Goal: Task Accomplishment & Management: Manage account settings

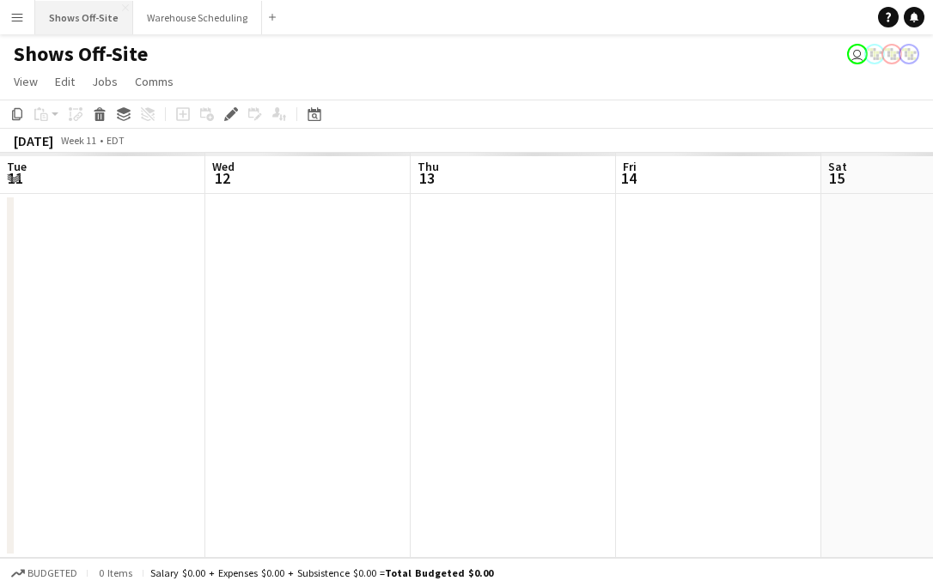
scroll to position [0, 591]
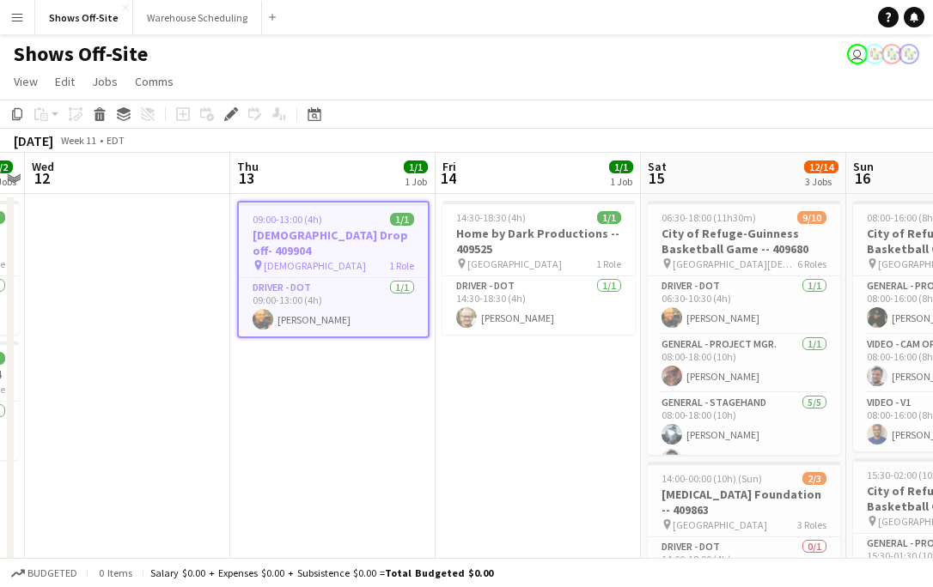
click at [27, 19] on button "Menu" at bounding box center [17, 17] width 34 height 34
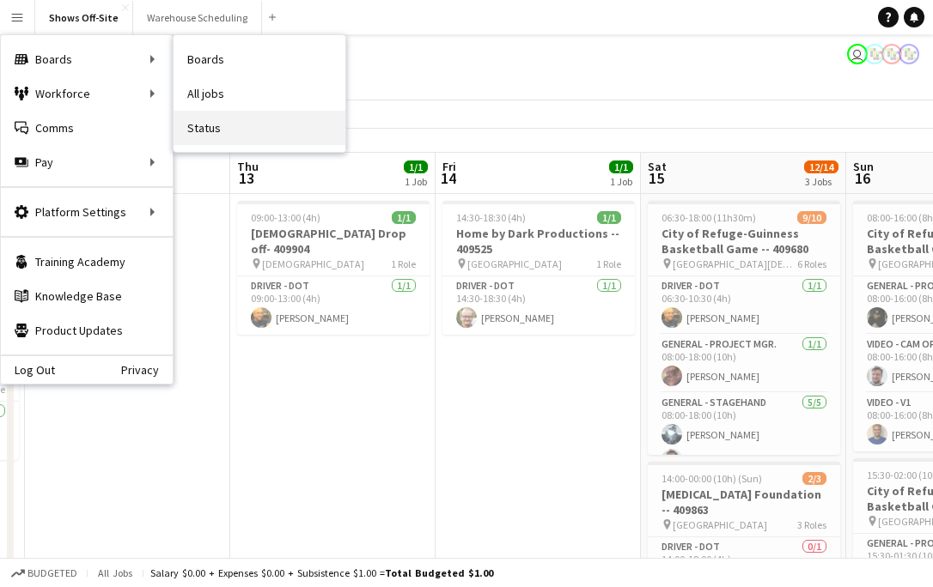
click at [228, 129] on link "Status" at bounding box center [260, 128] width 172 height 34
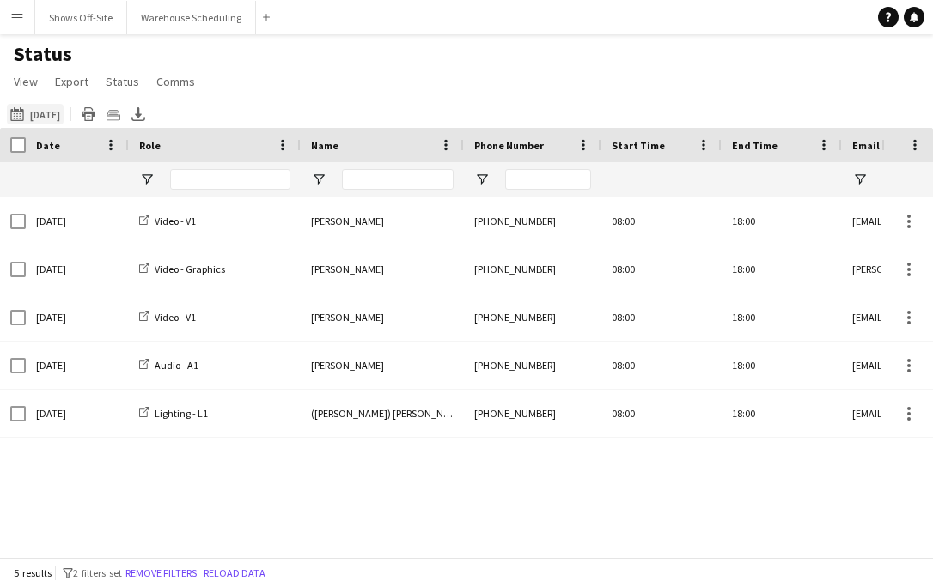
click at [60, 108] on button "[DATE] to [DATE] [DATE]" at bounding box center [35, 114] width 57 height 21
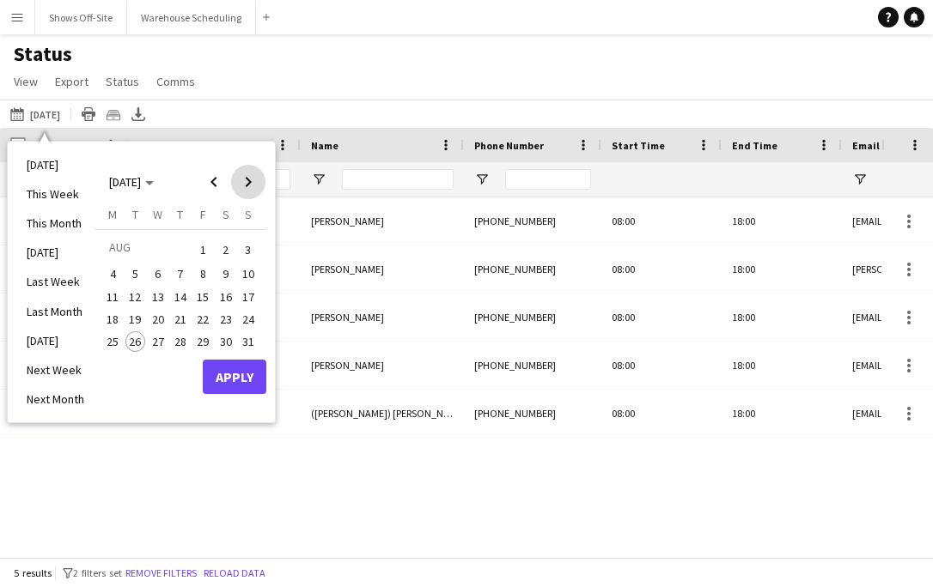
click at [251, 180] on span "Next month" at bounding box center [248, 182] width 34 height 34
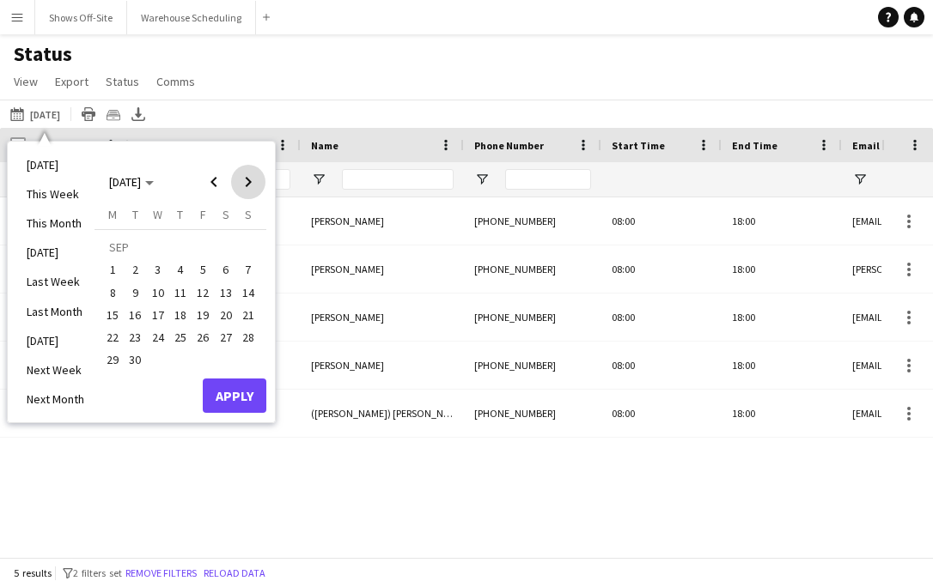
click at [254, 184] on span "Next month" at bounding box center [248, 182] width 34 height 34
click at [183, 314] on span "16" at bounding box center [180, 315] width 21 height 21
click at [234, 403] on button "Apply" at bounding box center [235, 396] width 64 height 34
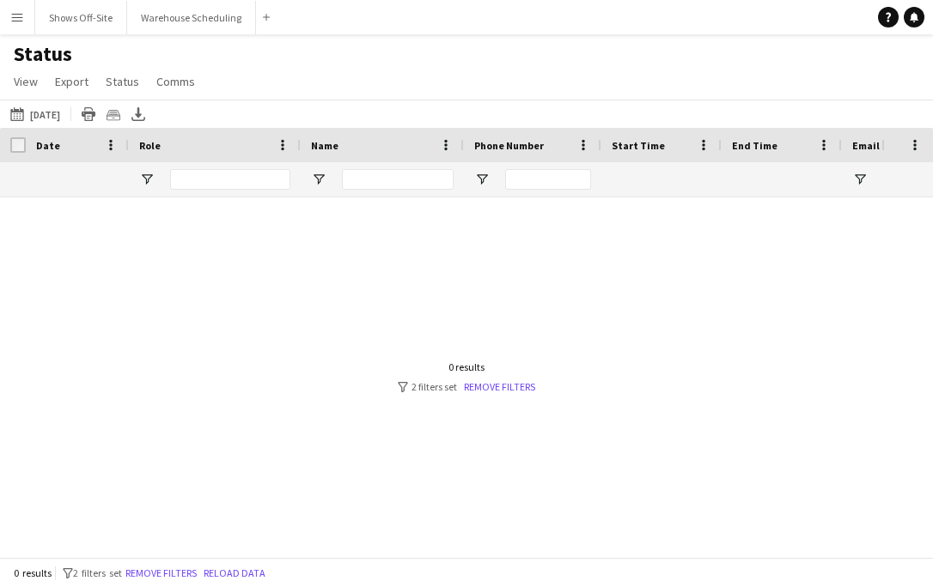
scroll to position [0, 694]
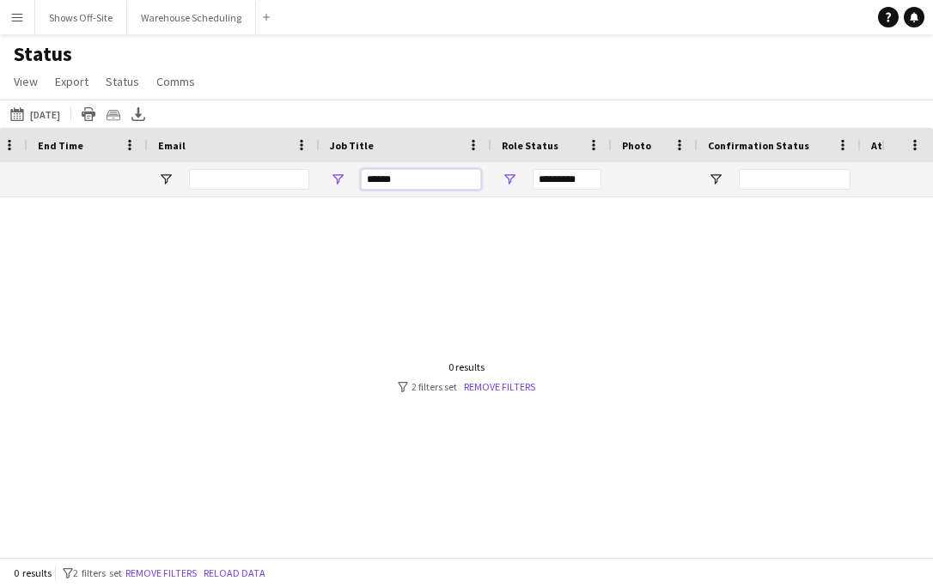
drag, startPoint x: 417, startPoint y: 183, endPoint x: 252, endPoint y: 183, distance: 165.8
click at [253, 183] on div "******" at bounding box center [903, 179] width 3195 height 34
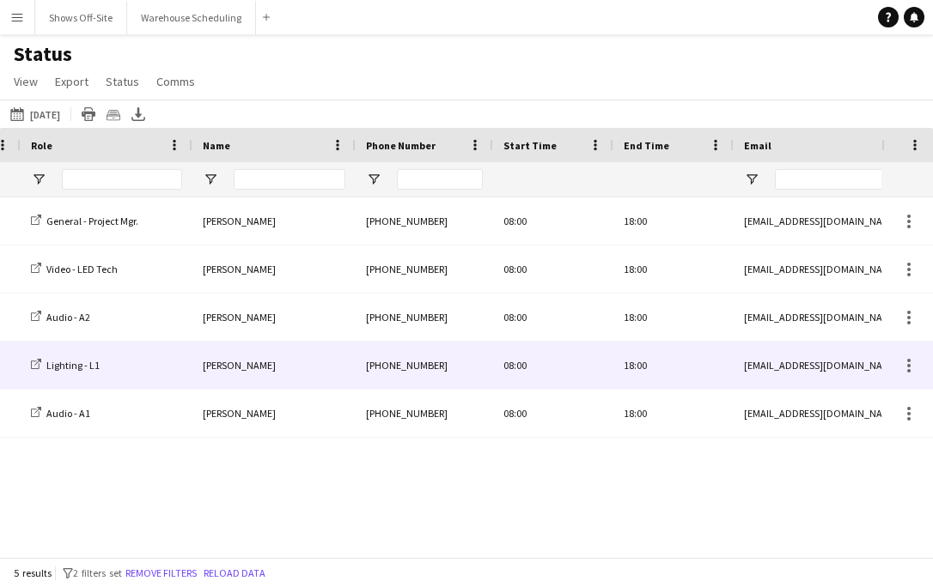
scroll to position [0, 0]
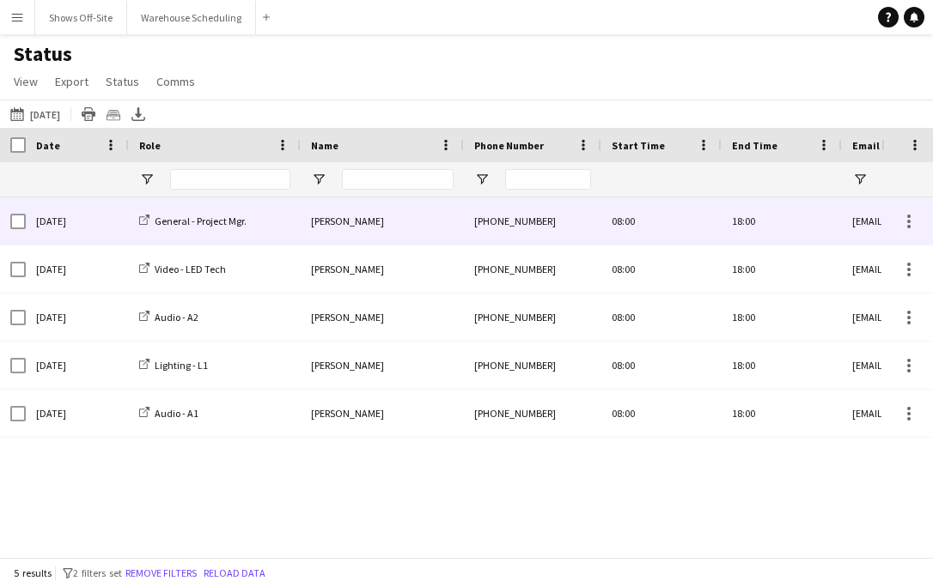
type input "******"
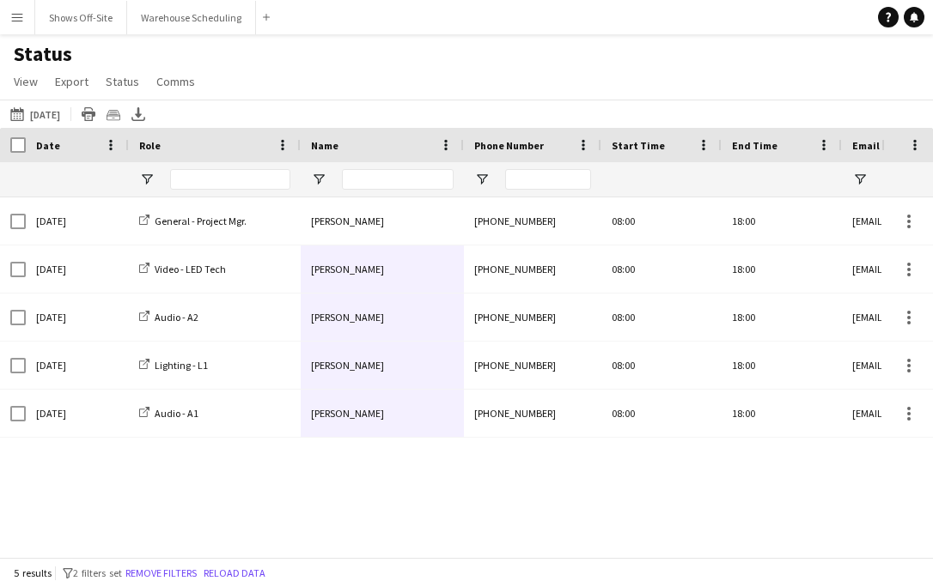
drag, startPoint x: 348, startPoint y: 215, endPoint x: 356, endPoint y: 461, distance: 246.7
click at [356, 462] on div "[PHONE_NUMBER]:00 18:00 [EMAIL_ADDRESS][DOMAIN_NAME] 410246 | [US_STATE][GEOGRA…" at bounding box center [440, 378] width 881 height 360
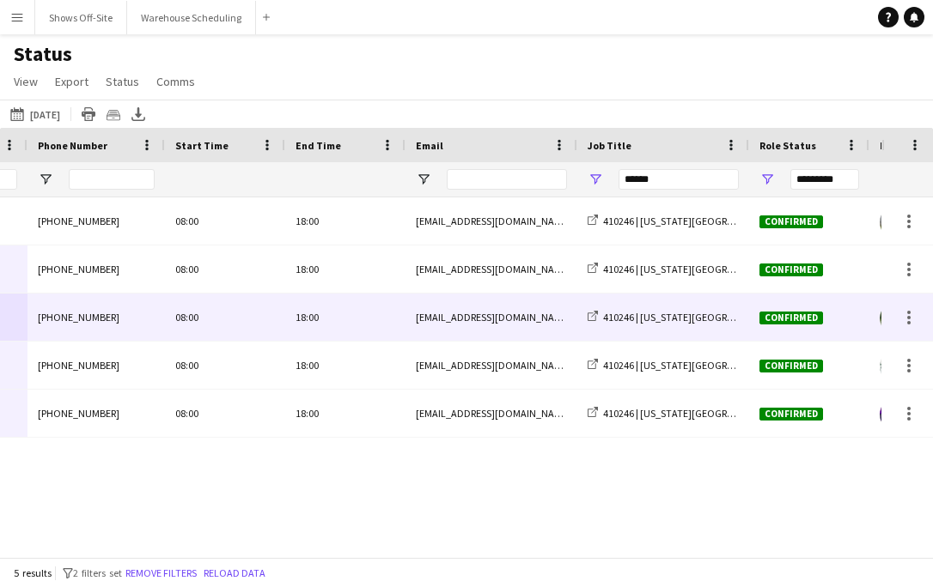
scroll to position [0, 572]
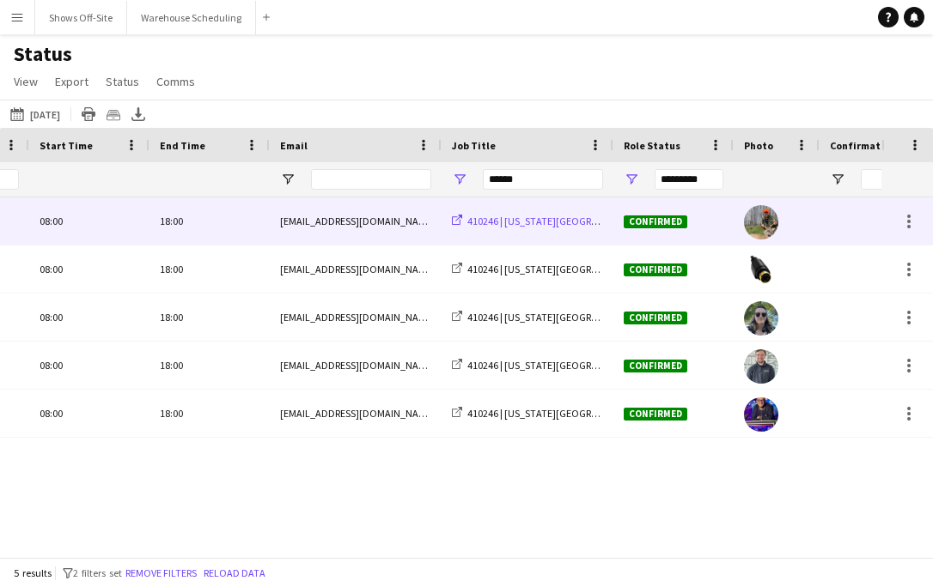
click at [516, 224] on span "410246 | [US_STATE][GEOGRAPHIC_DATA]- Fall Concert" at bounding box center [587, 221] width 240 height 13
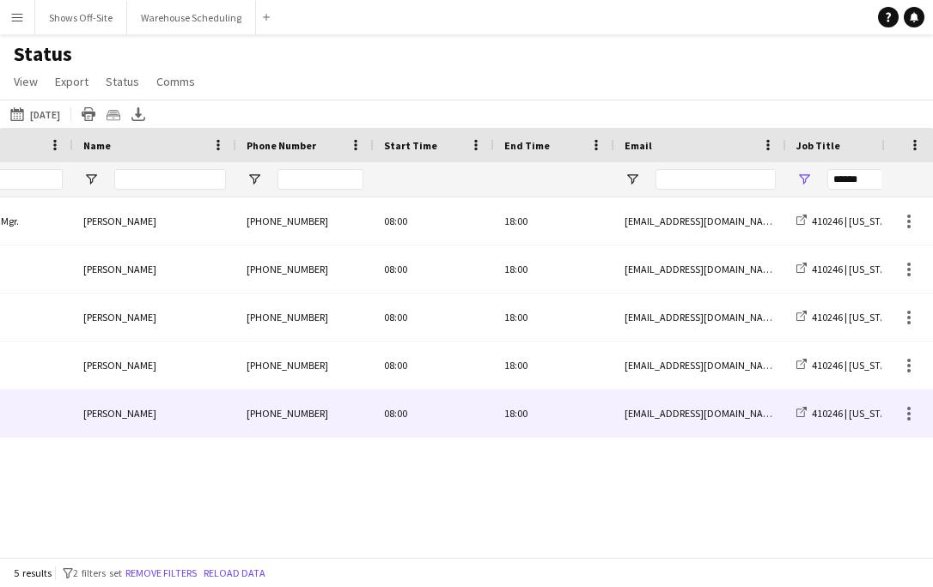
scroll to position [0, 0]
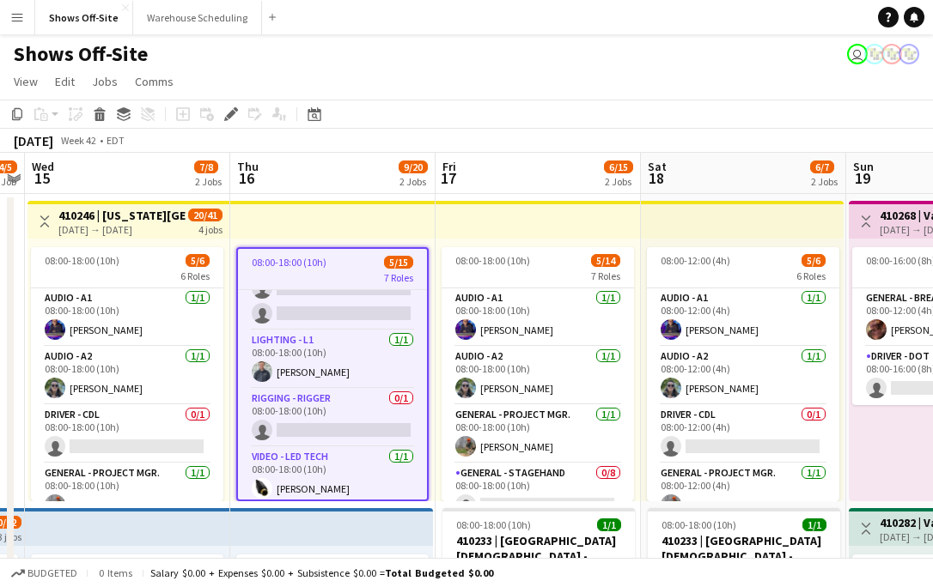
scroll to position [399, 0]
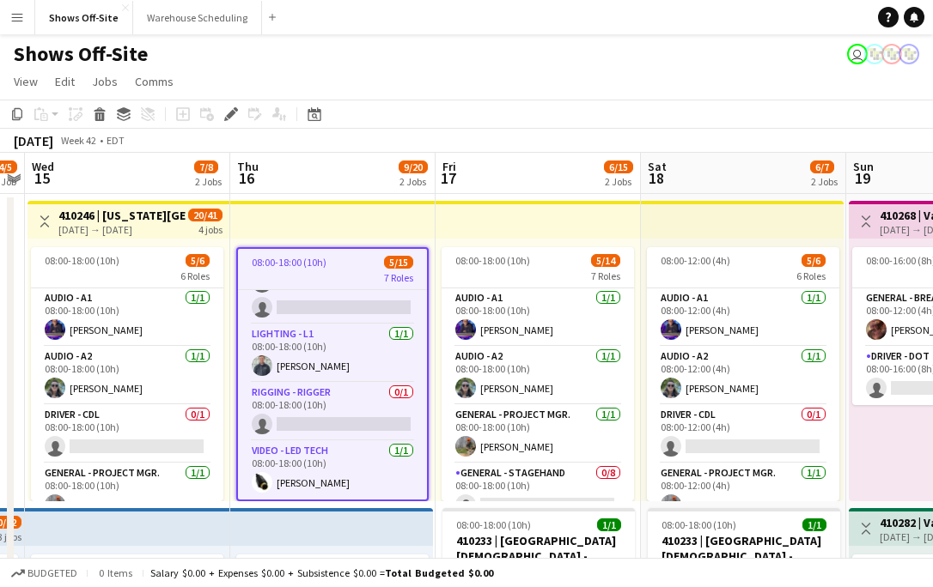
click at [113, 209] on h3 "410246 | [US_STATE][GEOGRAPHIC_DATA]- Fall Concert" at bounding box center [122, 215] width 128 height 15
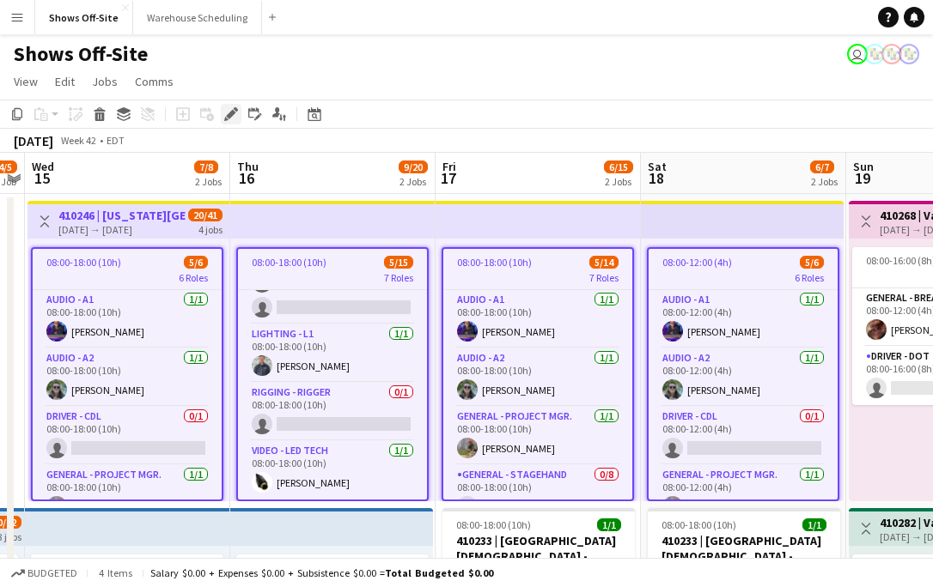
click at [234, 108] on icon at bounding box center [236, 109] width 4 height 4
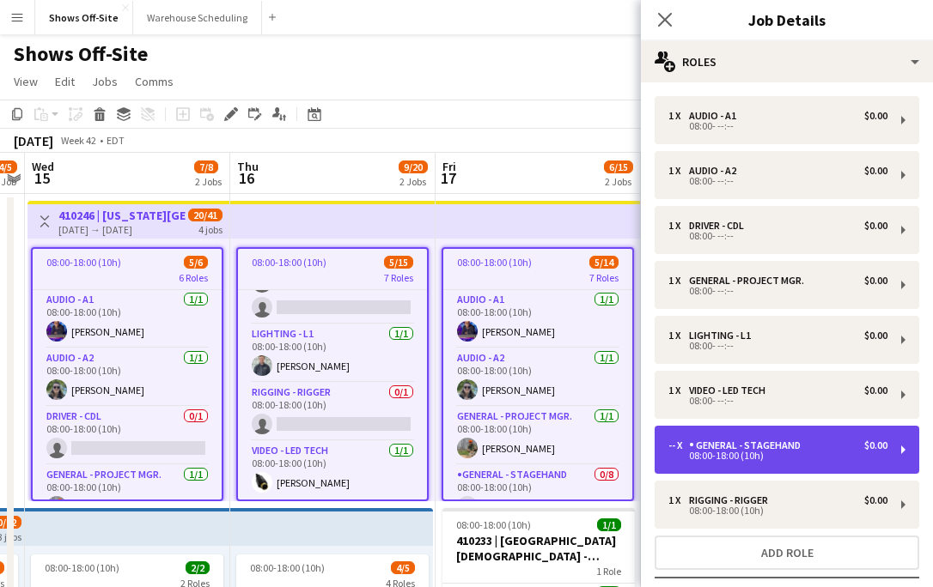
click at [802, 447] on div "General - Stagehand" at bounding box center [748, 446] width 119 height 12
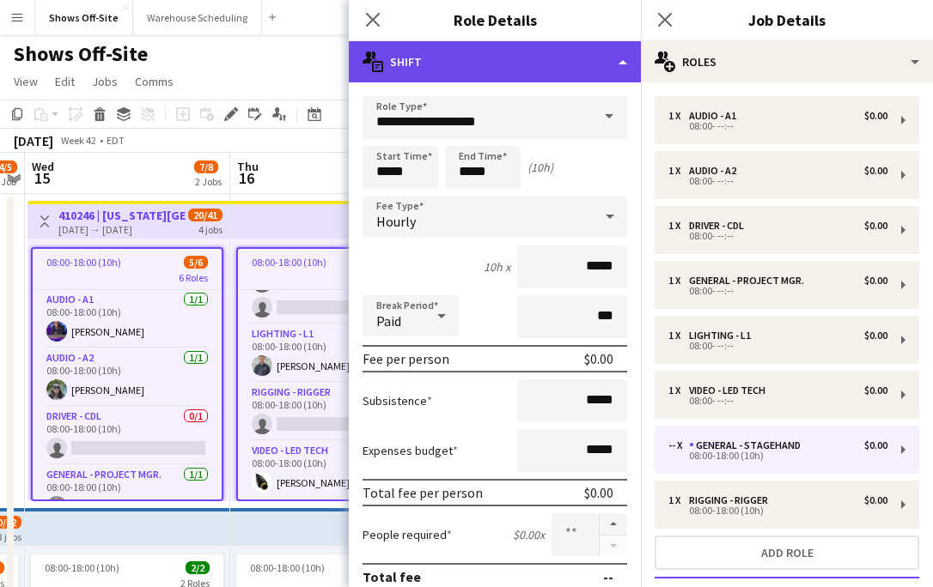
click at [551, 69] on div "multiple-actions-text Shift" at bounding box center [495, 61] width 292 height 41
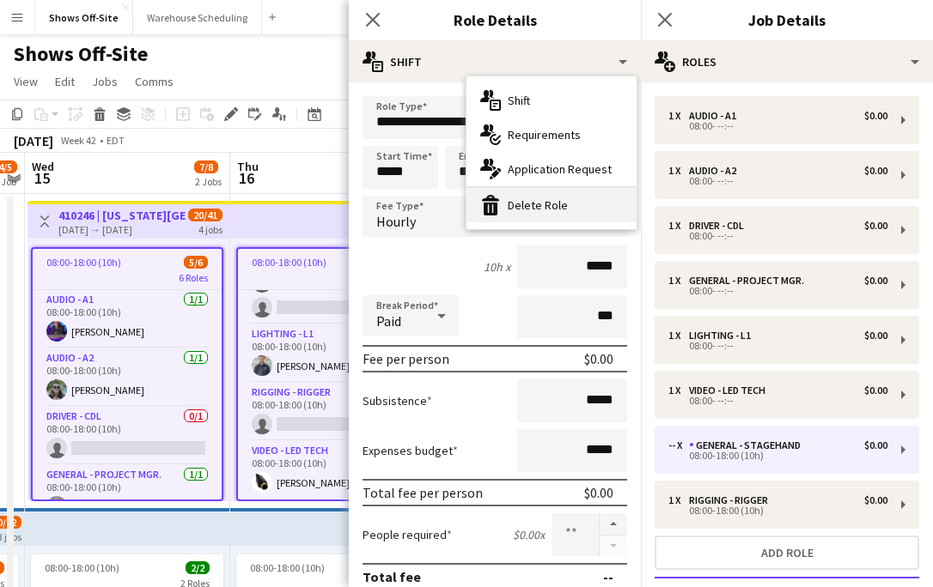
click at [544, 193] on div "bin-2 Delete Role" at bounding box center [551, 205] width 170 height 34
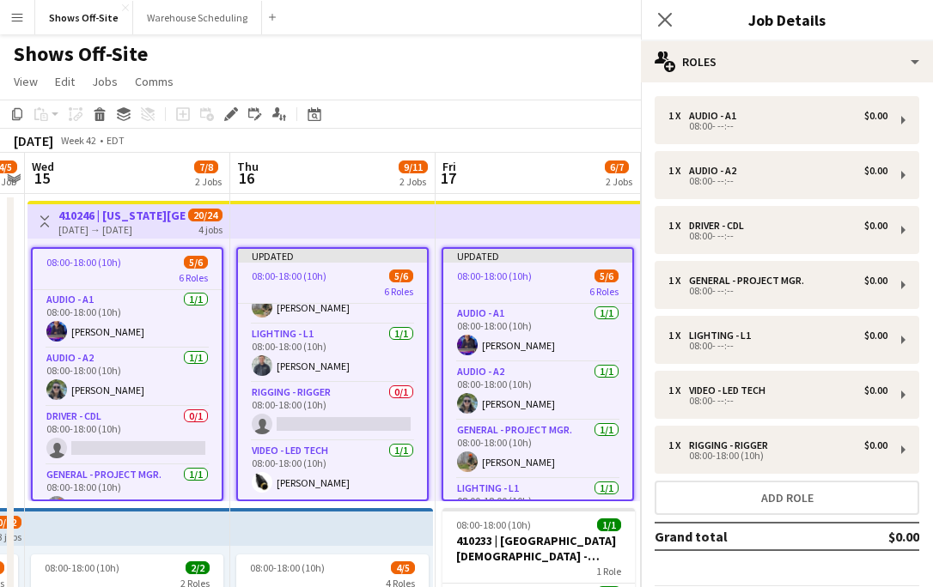
scroll to position [141, 0]
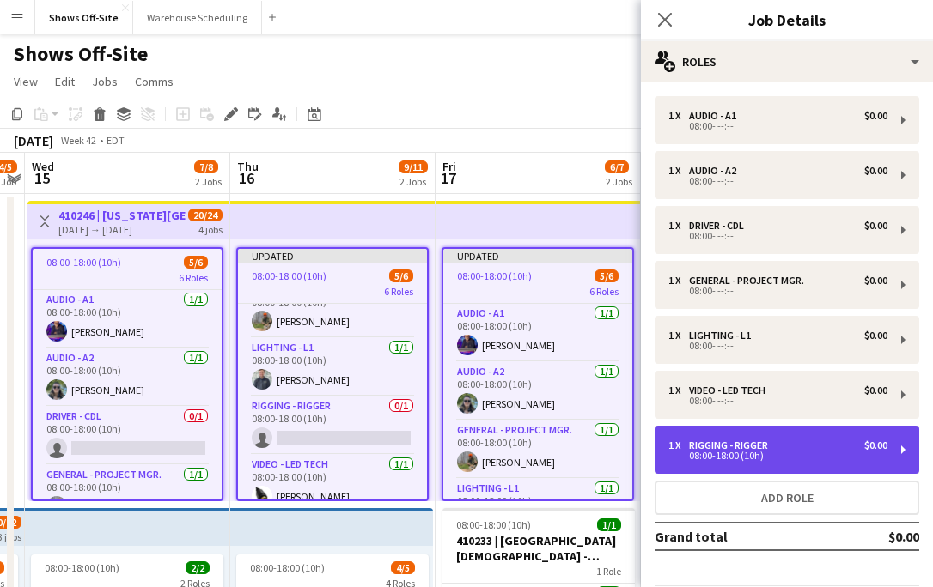
click at [725, 447] on div "Rigging - Rigger" at bounding box center [732, 446] width 86 height 12
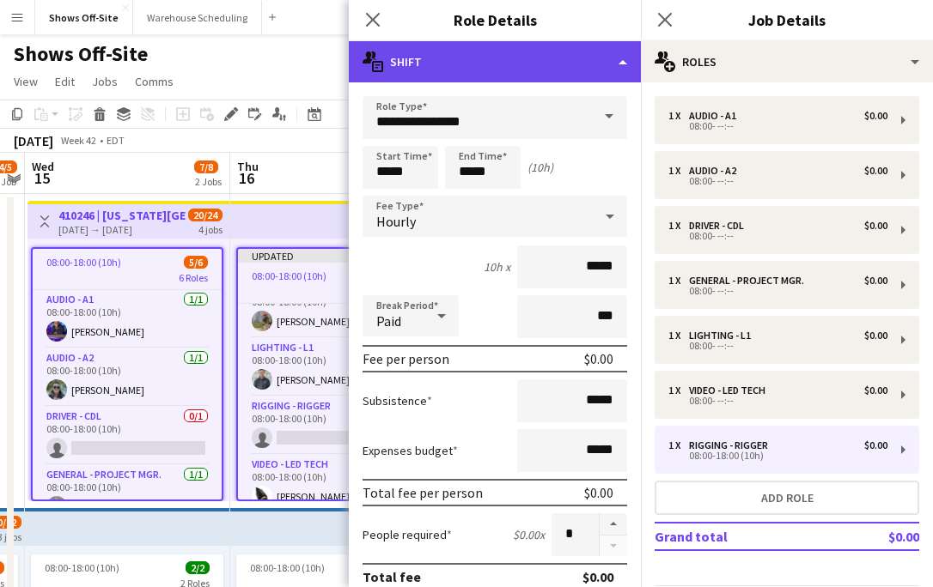
click at [457, 79] on div "multiple-actions-text Shift" at bounding box center [495, 61] width 292 height 41
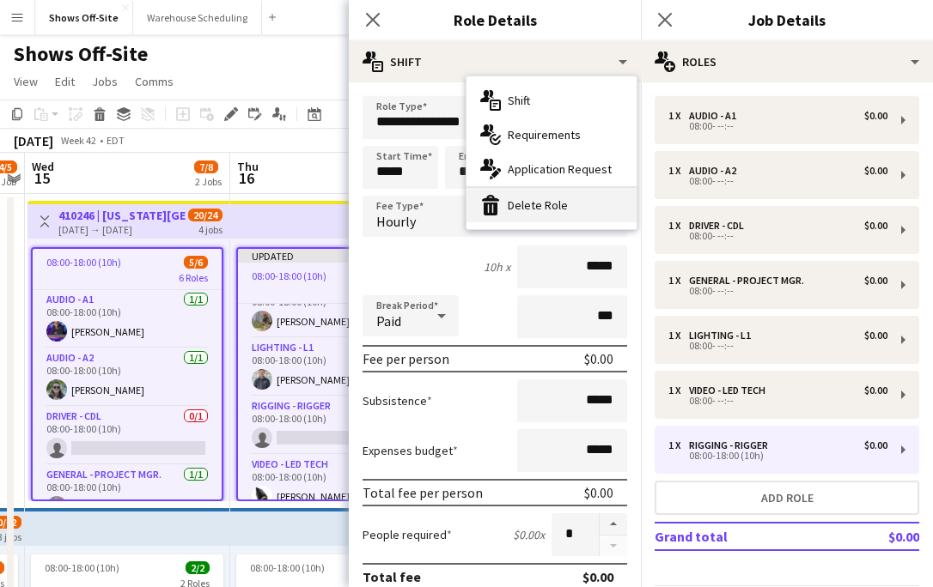
click at [489, 216] on div "bin-2 Delete Role" at bounding box center [551, 205] width 170 height 34
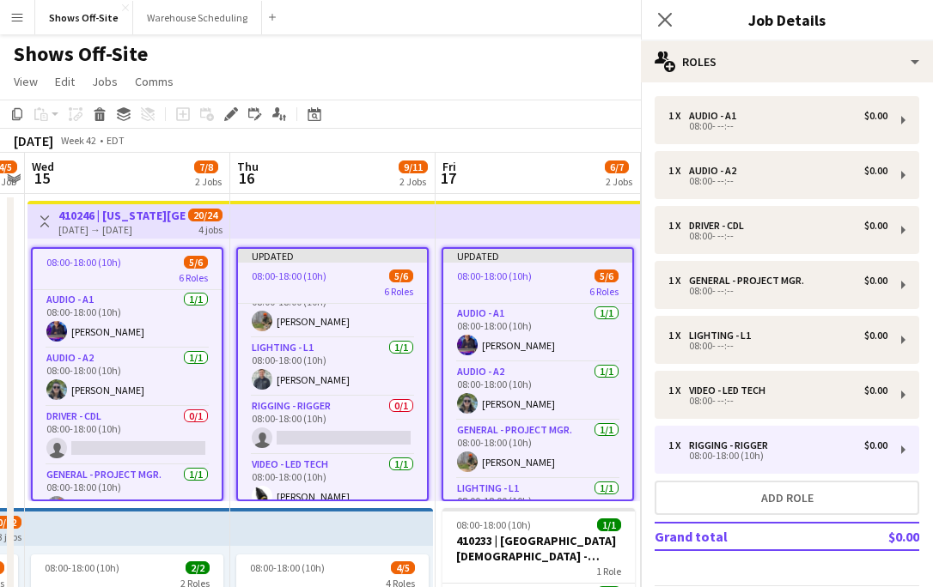
scroll to position [96, 0]
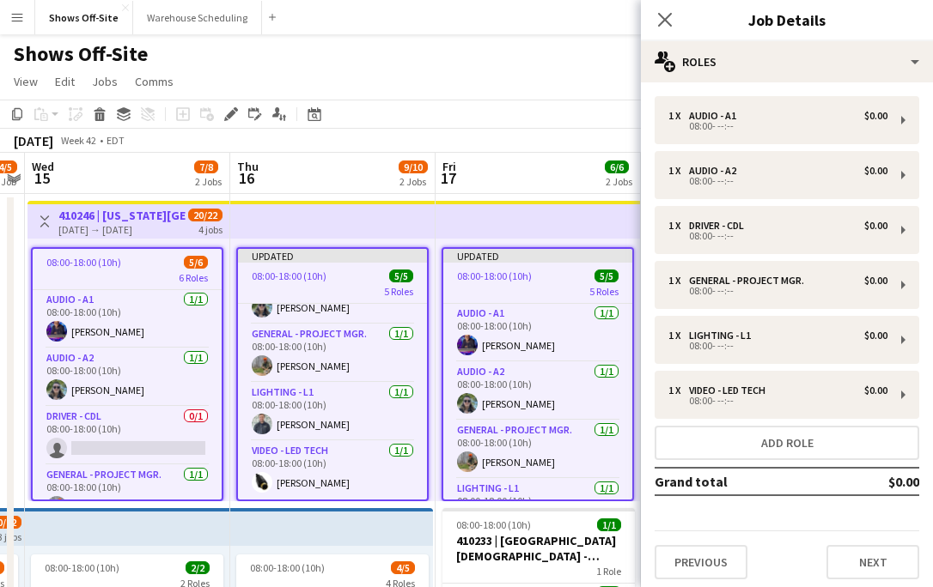
click at [668, 8] on div "Close pop-in" at bounding box center [665, 20] width 48 height 40
click at [665, 17] on icon "Close pop-in" at bounding box center [664, 19] width 16 height 16
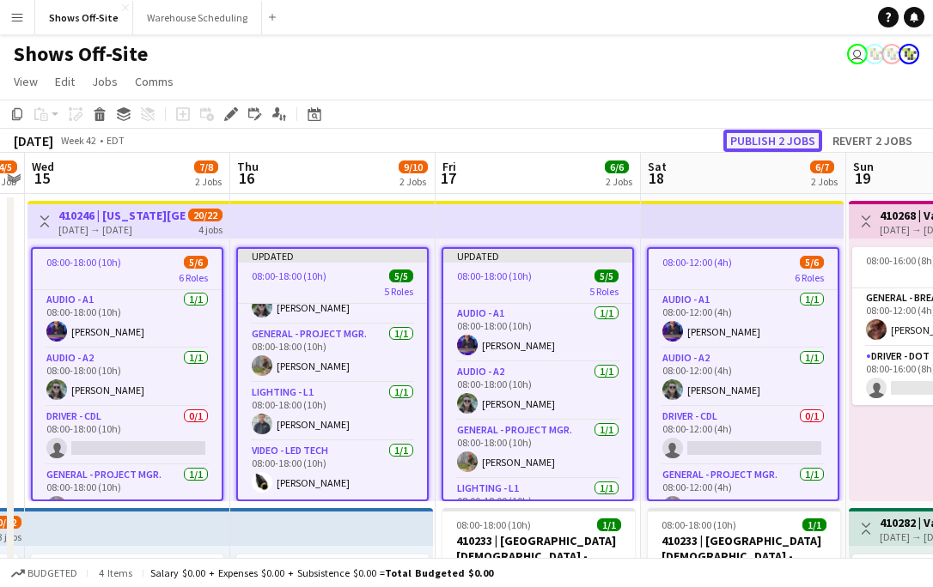
click at [783, 138] on button "Publish 2 jobs" at bounding box center [772, 141] width 99 height 22
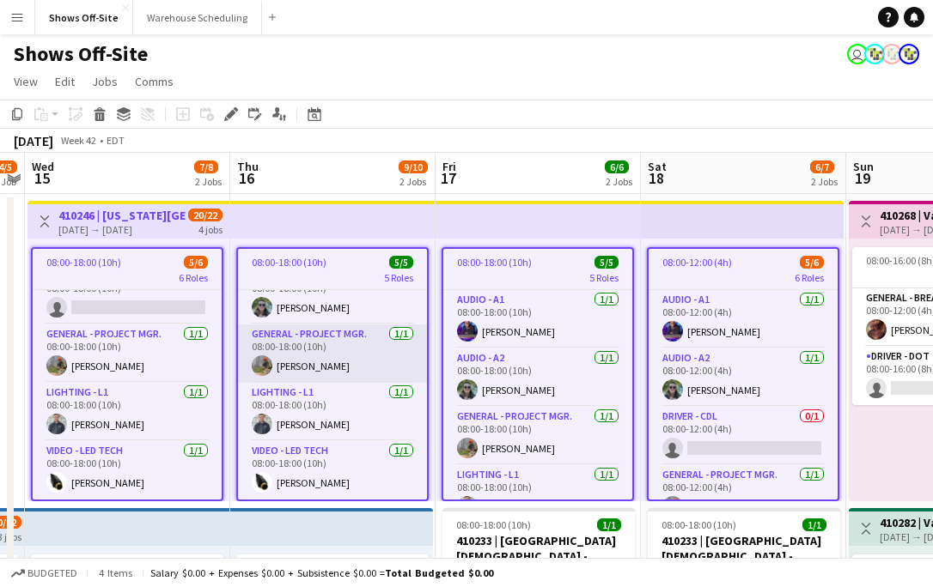
scroll to position [0, 0]
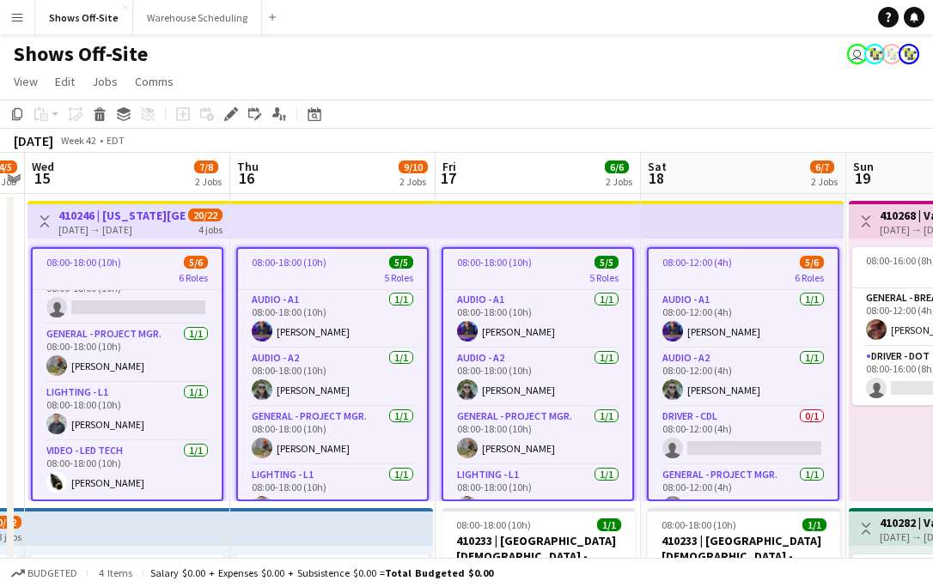
click at [497, 100] on app-toolbar "Copy Paste Paste Command V Paste with crew Command Shift V Paste linked Job Del…" at bounding box center [466, 114] width 933 height 29
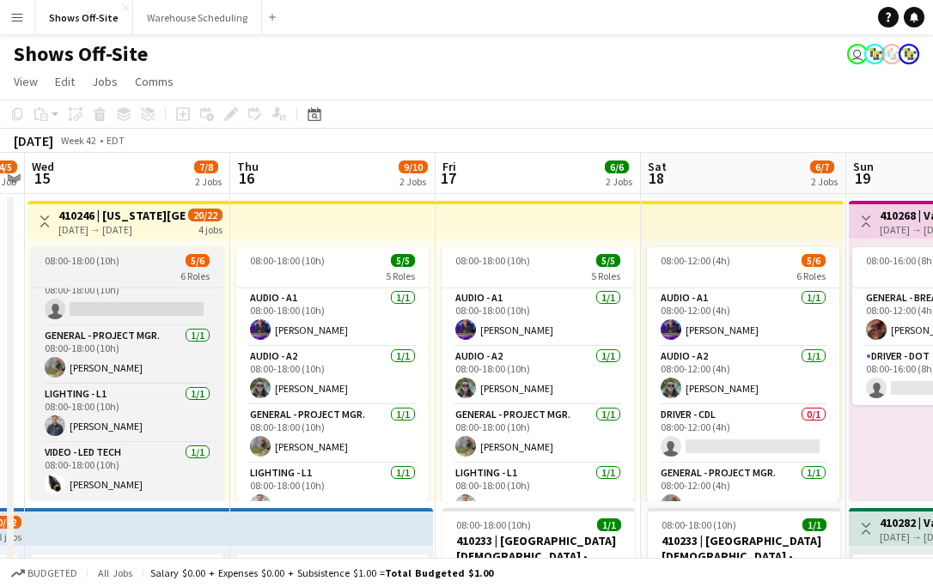
click at [137, 266] on div "08:00-18:00 (10h) 5/6" at bounding box center [127, 260] width 192 height 13
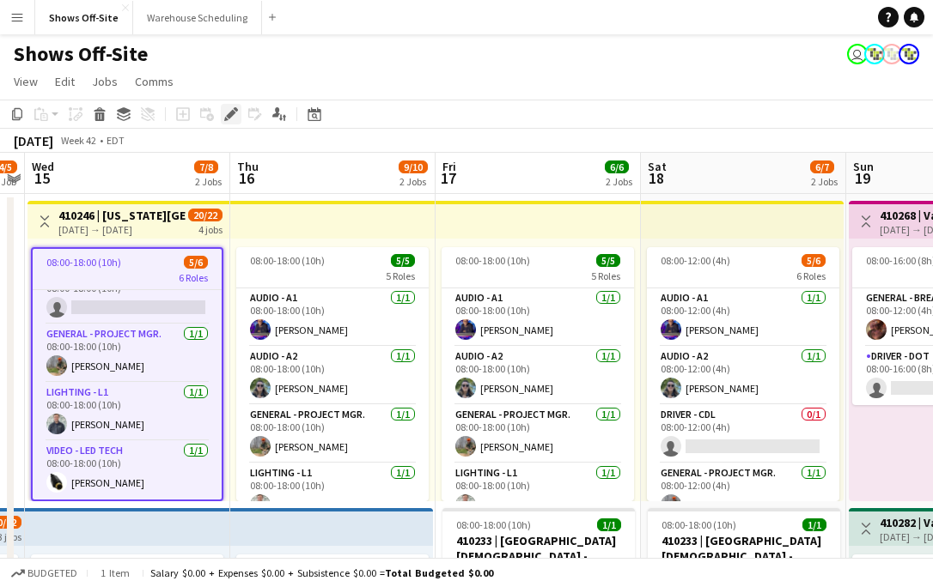
click at [225, 118] on icon at bounding box center [226, 119] width 4 height 4
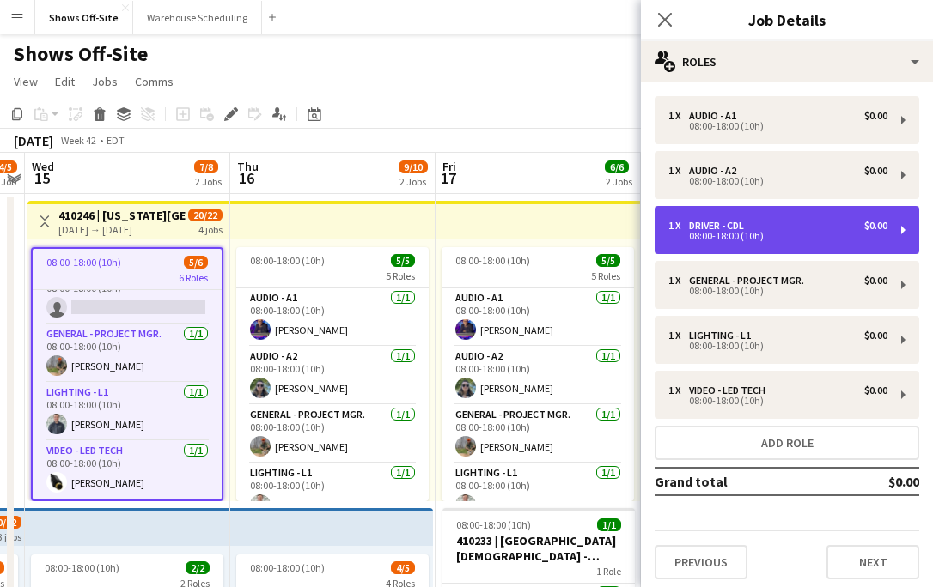
click at [730, 247] on div "1 x Driver - CDL $0.00 08:00-18:00 (10h)" at bounding box center [786, 230] width 265 height 48
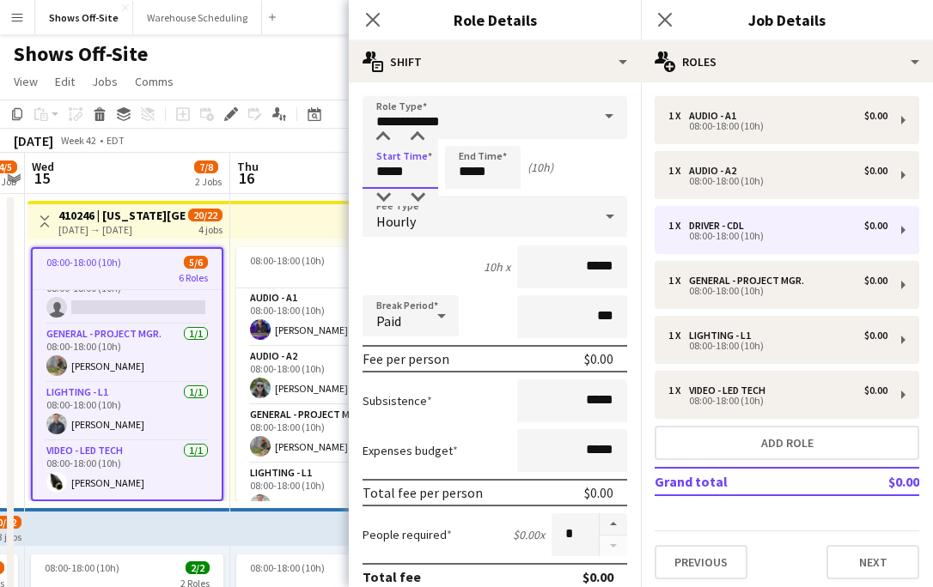
click at [427, 173] on input "*****" at bounding box center [400, 167] width 76 height 43
type input "*****"
click at [382, 198] on div at bounding box center [383, 197] width 34 height 17
click at [494, 180] on input "*****" at bounding box center [483, 167] width 76 height 43
click at [464, 198] on div at bounding box center [465, 197] width 34 height 17
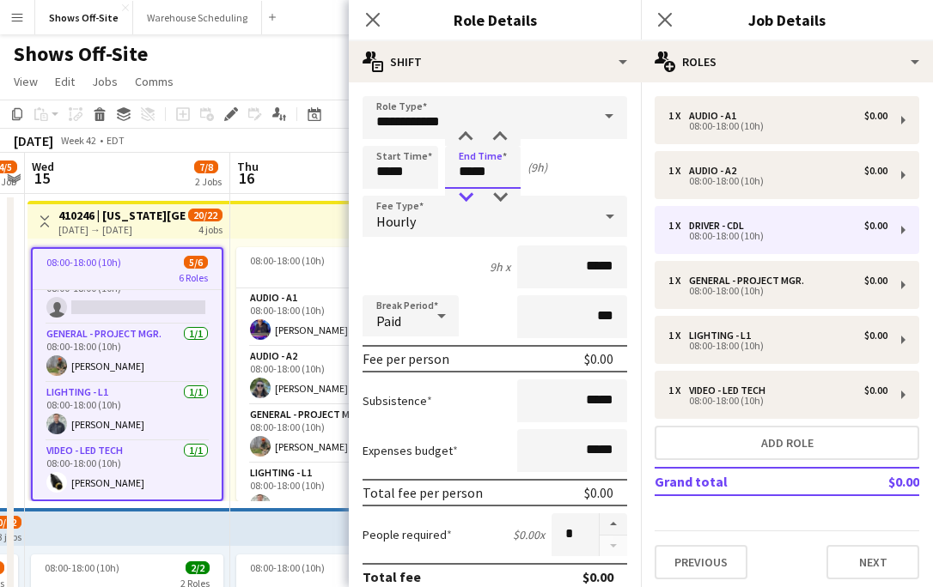
click at [464, 195] on div at bounding box center [465, 197] width 34 height 17
type input "*****"
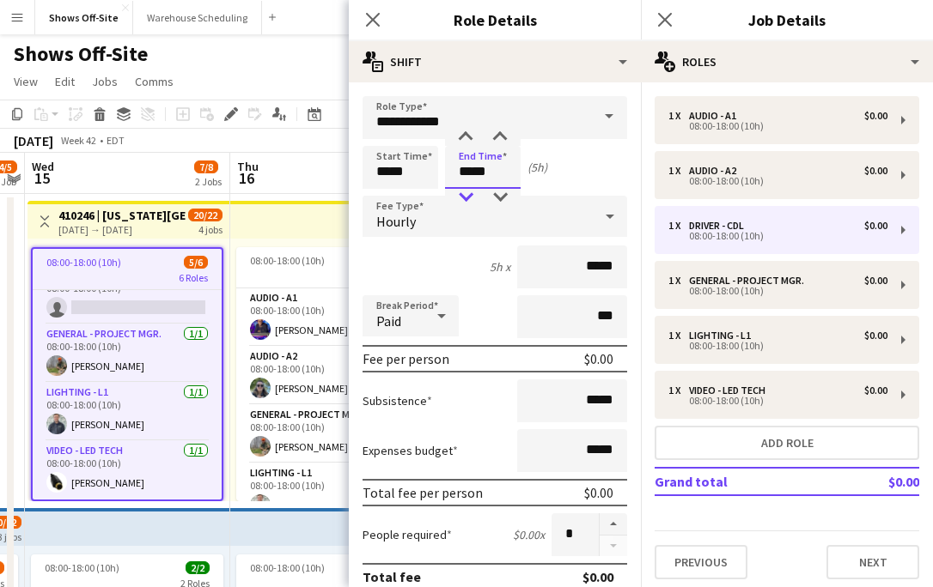
click at [465, 195] on div at bounding box center [465, 197] width 34 height 17
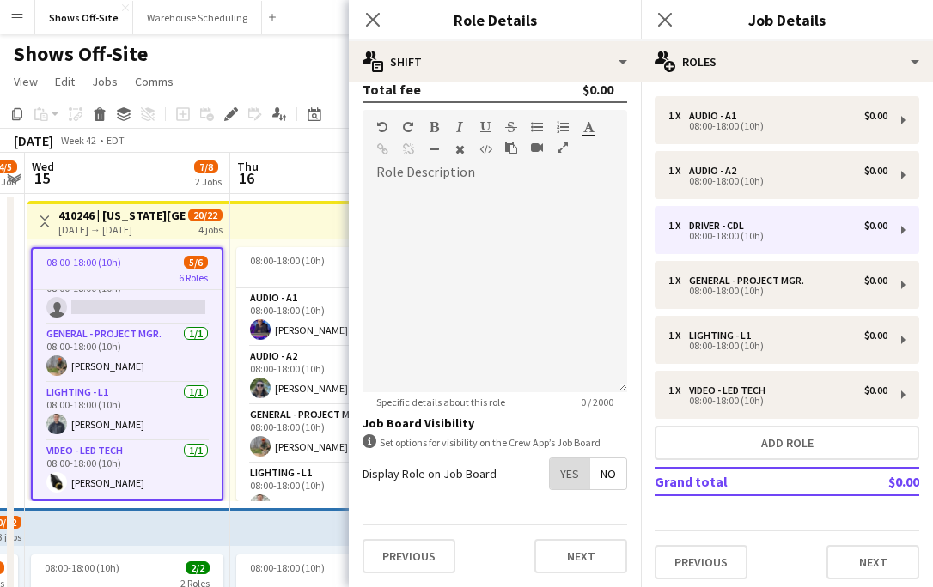
click at [574, 472] on span "Yes" at bounding box center [570, 474] width 40 height 31
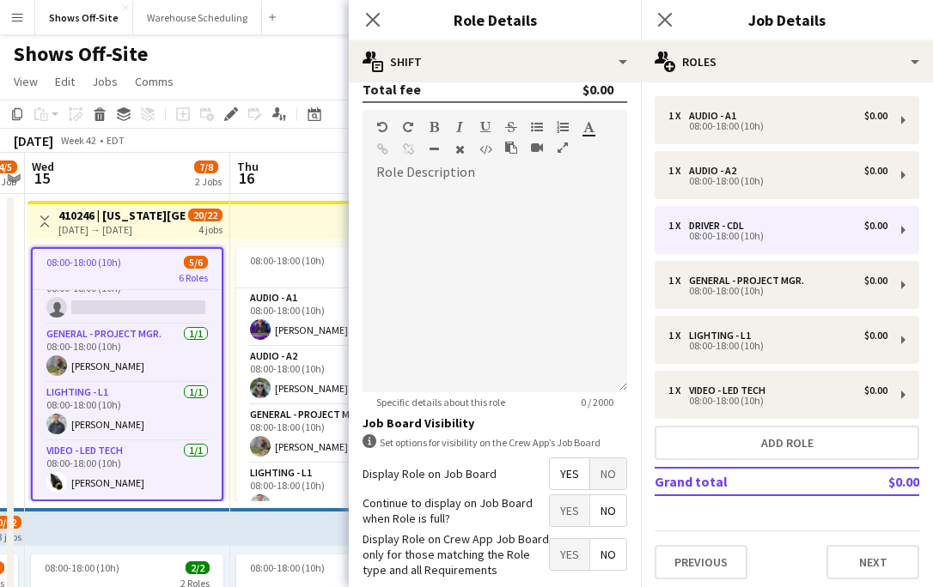
scroll to position [573, 0]
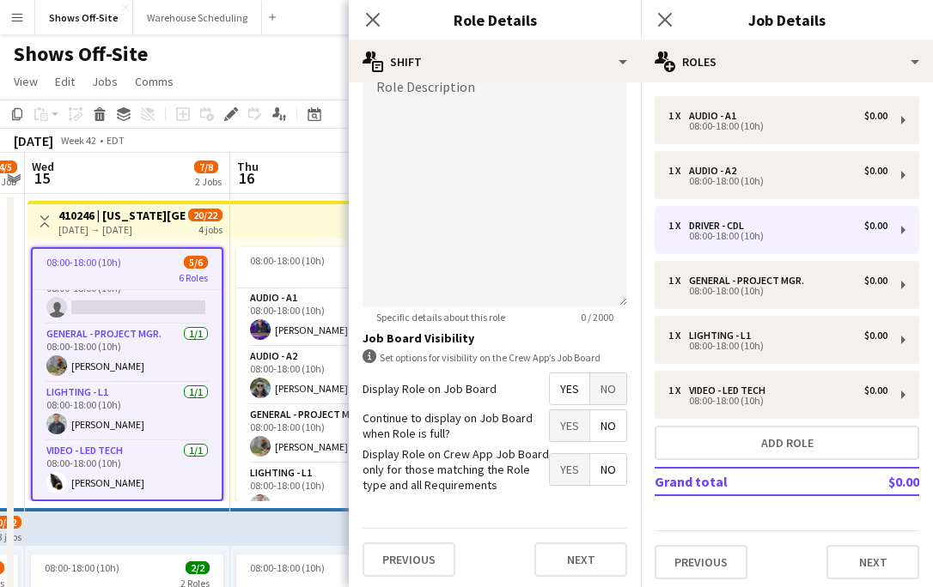
click at [612, 426] on span "No" at bounding box center [608, 426] width 36 height 31
click at [571, 460] on span "Yes" at bounding box center [570, 469] width 40 height 31
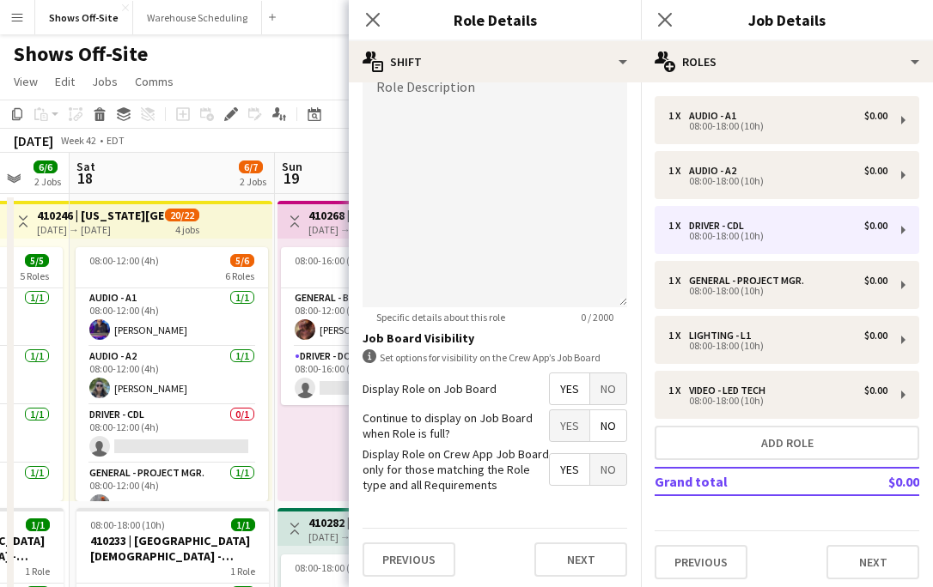
scroll to position [0, 578]
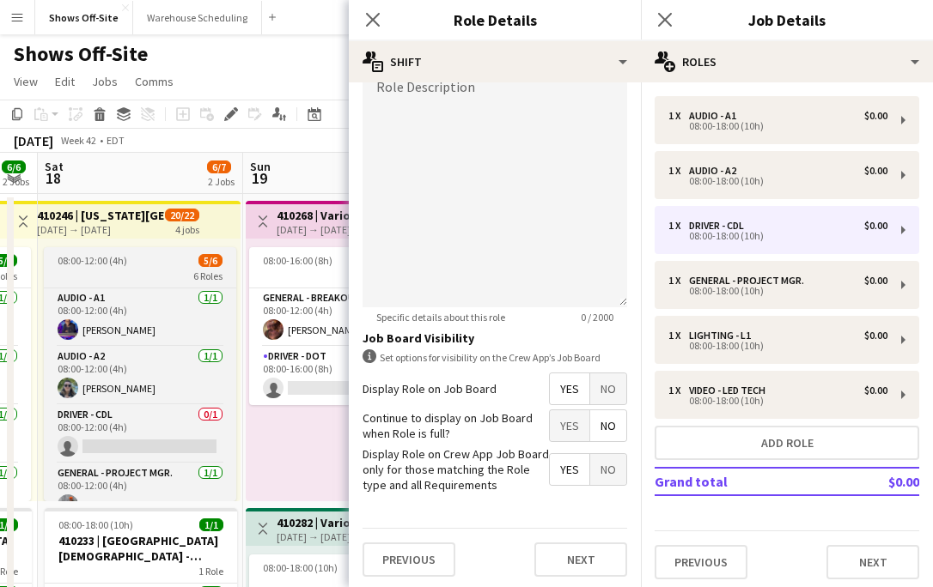
click at [163, 265] on div "08:00-12:00 (4h) 5/6" at bounding box center [140, 260] width 192 height 13
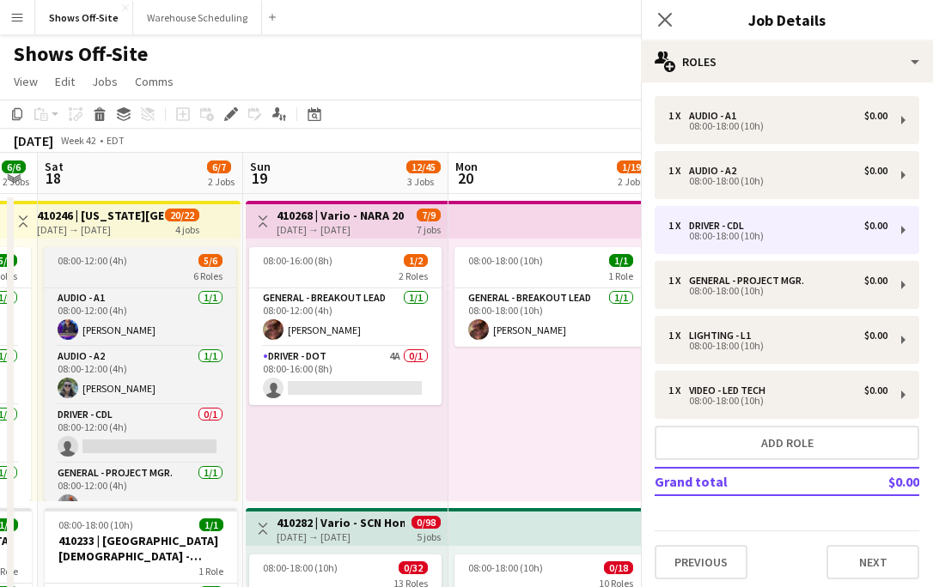
scroll to position [137, 0]
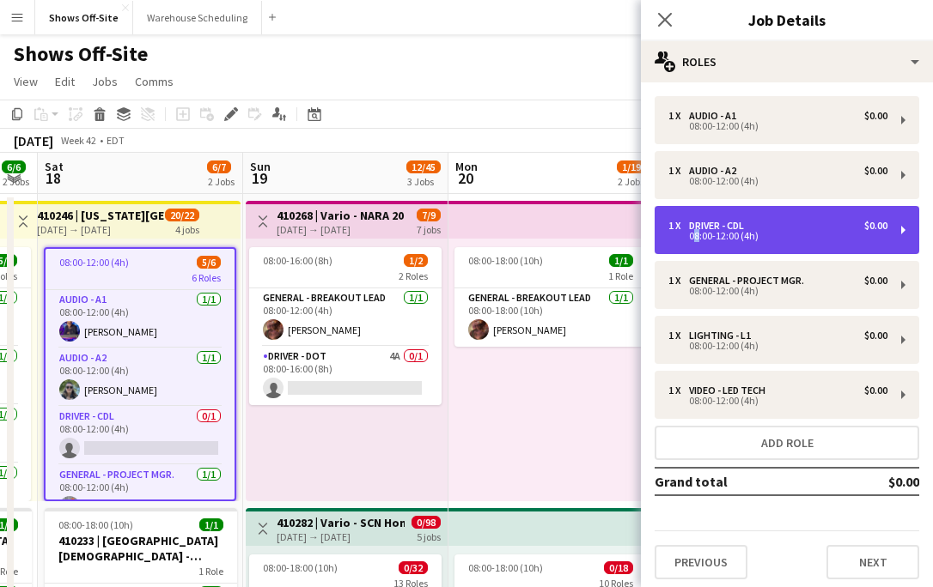
click at [691, 237] on div "08:00-12:00 (4h)" at bounding box center [777, 236] width 219 height 9
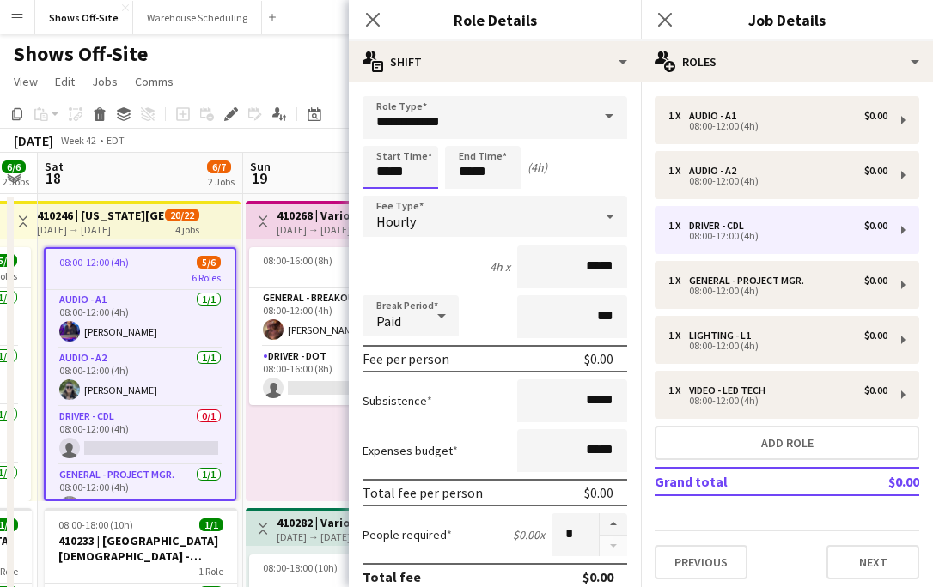
click at [404, 168] on input "*****" at bounding box center [400, 167] width 76 height 43
type input "*****"
click at [384, 192] on div at bounding box center [383, 197] width 34 height 17
click at [516, 165] on input "*****" at bounding box center [483, 167] width 76 height 43
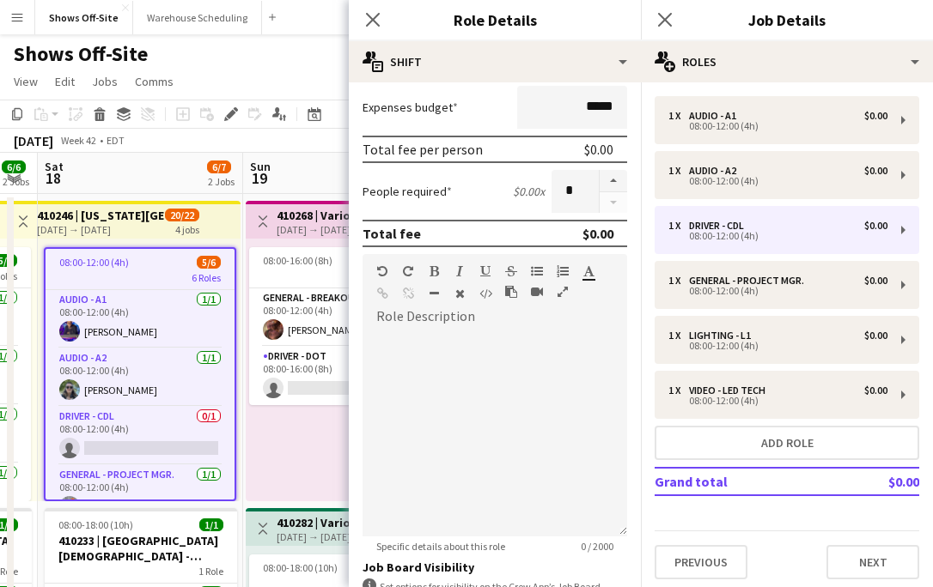
scroll to position [488, 0]
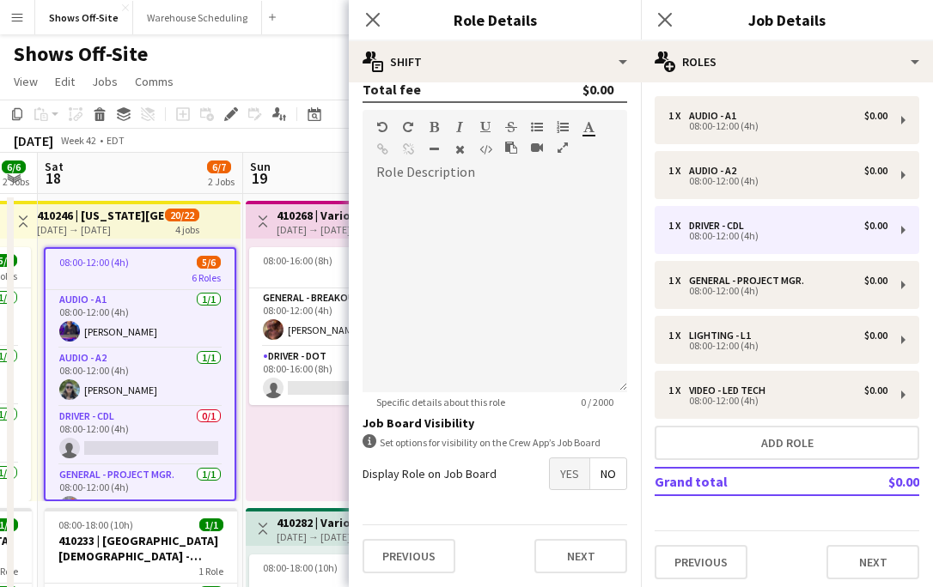
click at [572, 470] on span "Yes" at bounding box center [570, 474] width 40 height 31
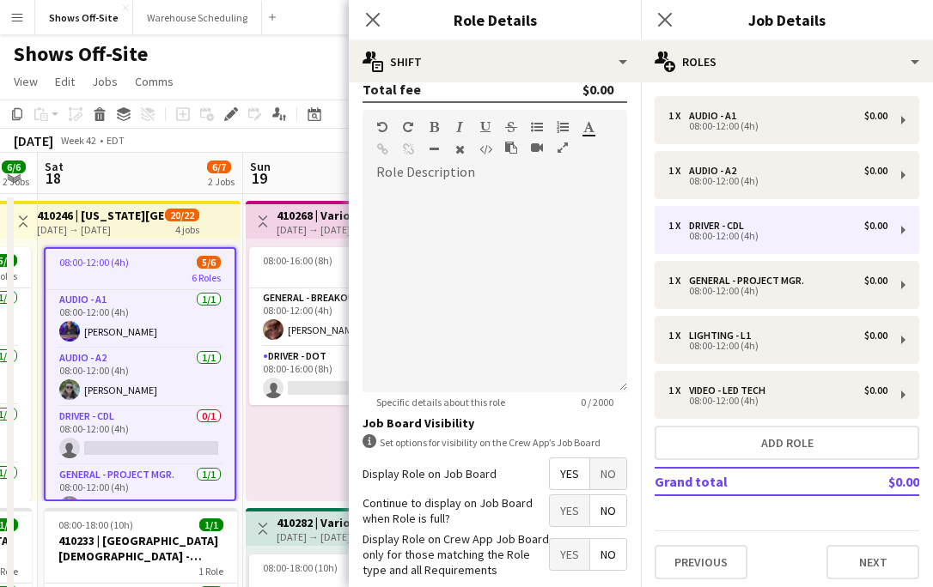
scroll to position [575, 0]
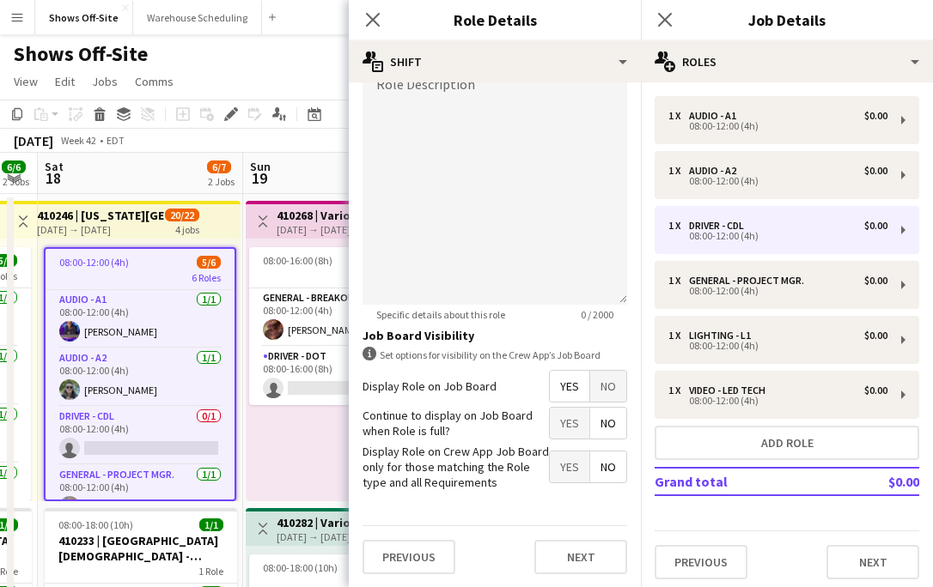
click at [615, 425] on span "No" at bounding box center [608, 423] width 36 height 31
click at [547, 484] on label "Display Role on Crew App Job Board only for those matching the Role type and al…" at bounding box center [455, 467] width 186 height 47
click at [560, 472] on span "Yes" at bounding box center [570, 467] width 40 height 31
click at [380, 20] on app-icon "Close pop-in" at bounding box center [373, 20] width 25 height 25
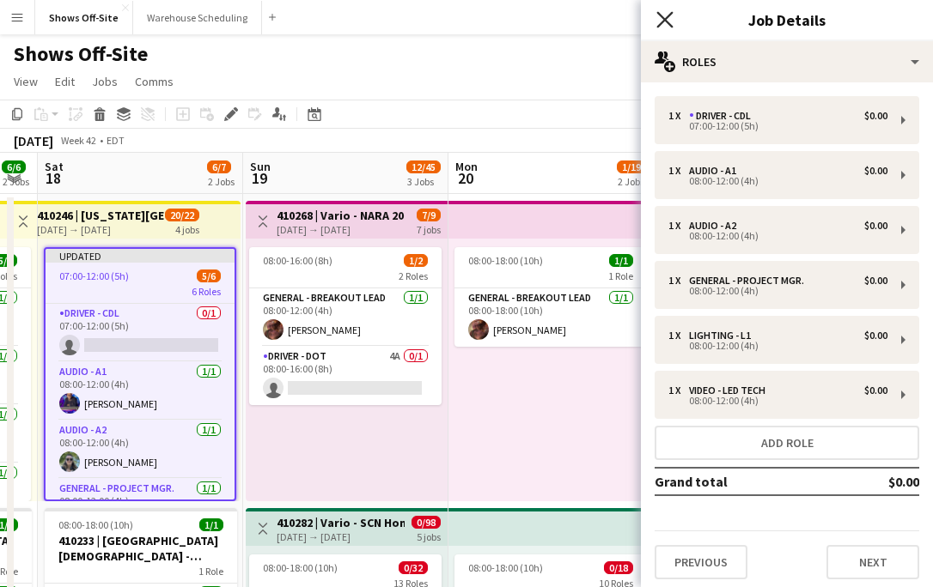
click at [664, 16] on icon "Close pop-in" at bounding box center [664, 19] width 16 height 16
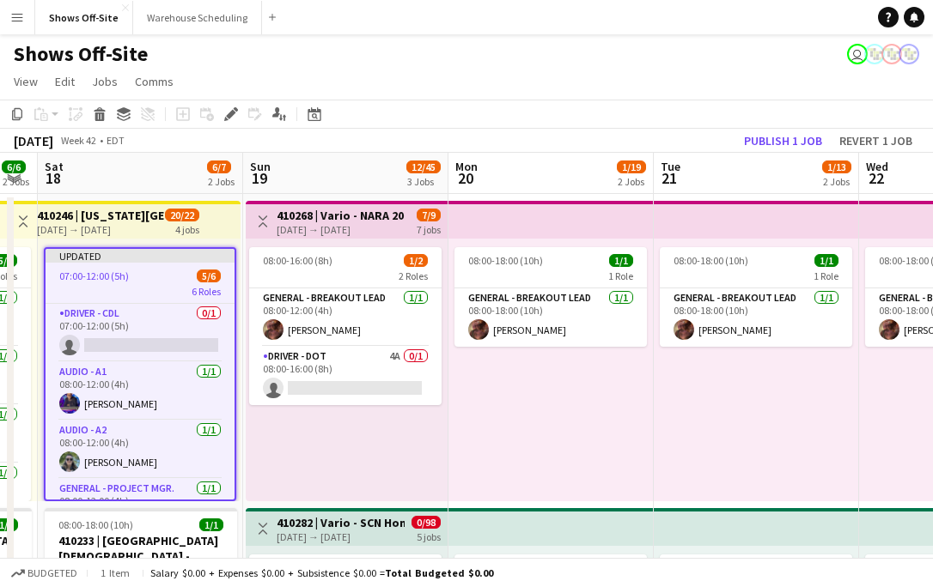
click at [700, 91] on app-page-menu "View Day view expanded Day view collapsed Month view Date picker Jump to today …" at bounding box center [466, 83] width 933 height 33
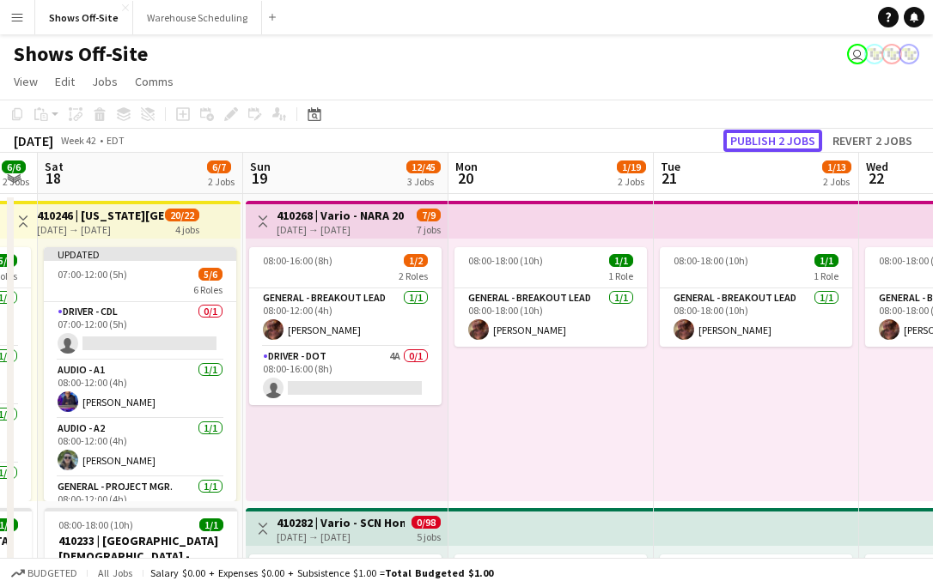
click at [771, 141] on button "Publish 2 jobs" at bounding box center [772, 141] width 99 height 22
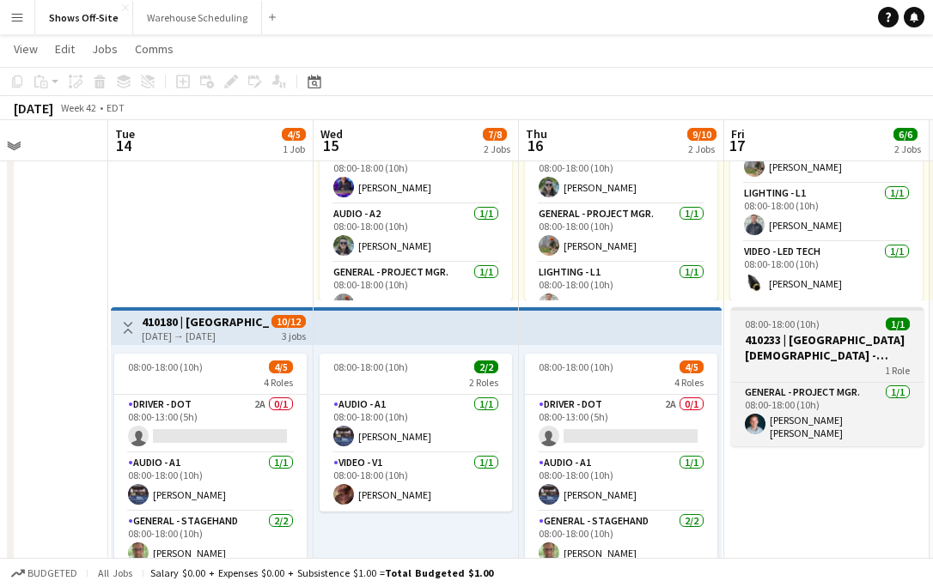
scroll to position [0, 452]
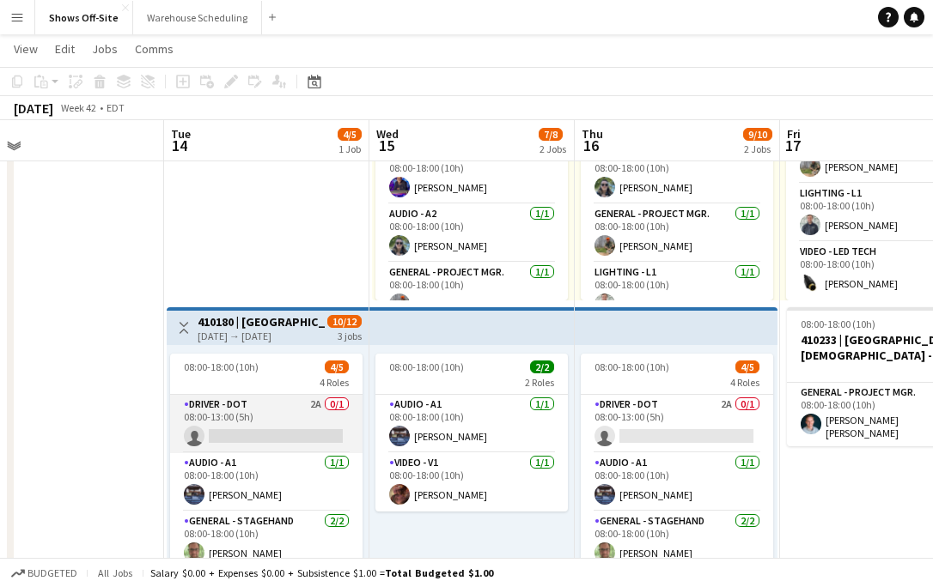
click at [301, 416] on app-card-role "Driver - DOT 2A 0/1 08:00-13:00 (5h) single-neutral-actions" at bounding box center [266, 424] width 192 height 58
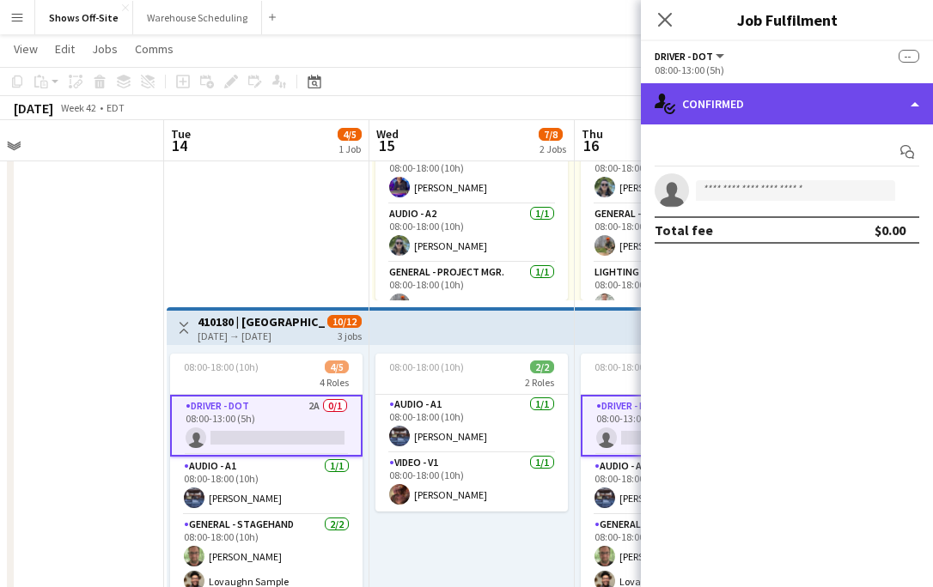
click at [739, 111] on div "single-neutral-actions-check-2 Confirmed" at bounding box center [787, 103] width 292 height 41
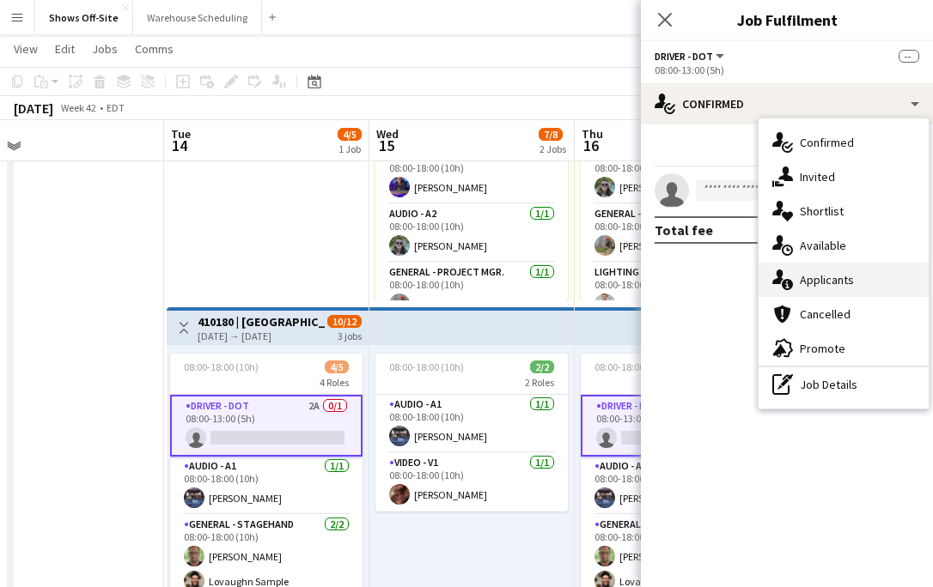
click at [808, 274] on div "single-neutral-actions-information Applicants" at bounding box center [843, 280] width 170 height 34
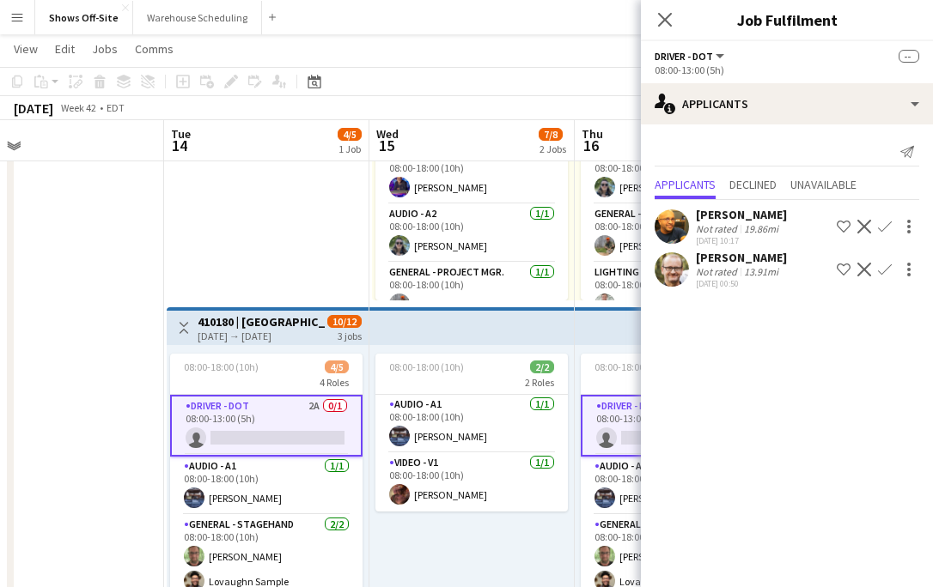
click at [883, 223] on app-icon "Confirm" at bounding box center [885, 227] width 14 height 14
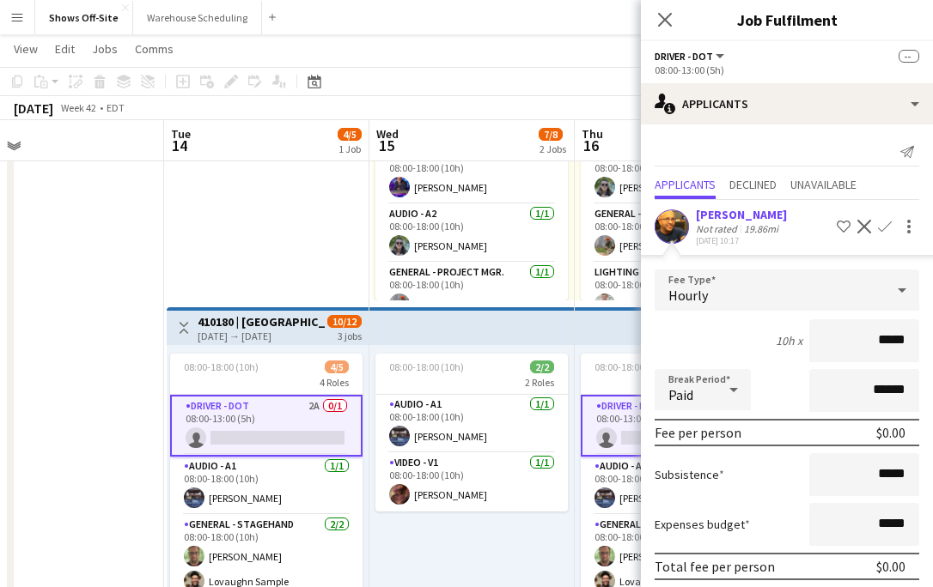
scroll to position [109, 0]
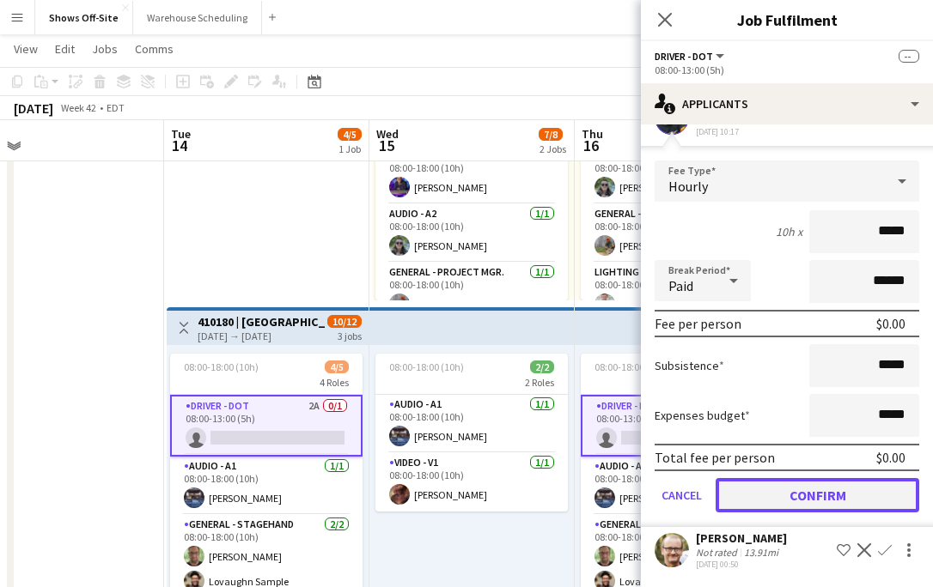
click at [825, 496] on button "Confirm" at bounding box center [817, 495] width 204 height 34
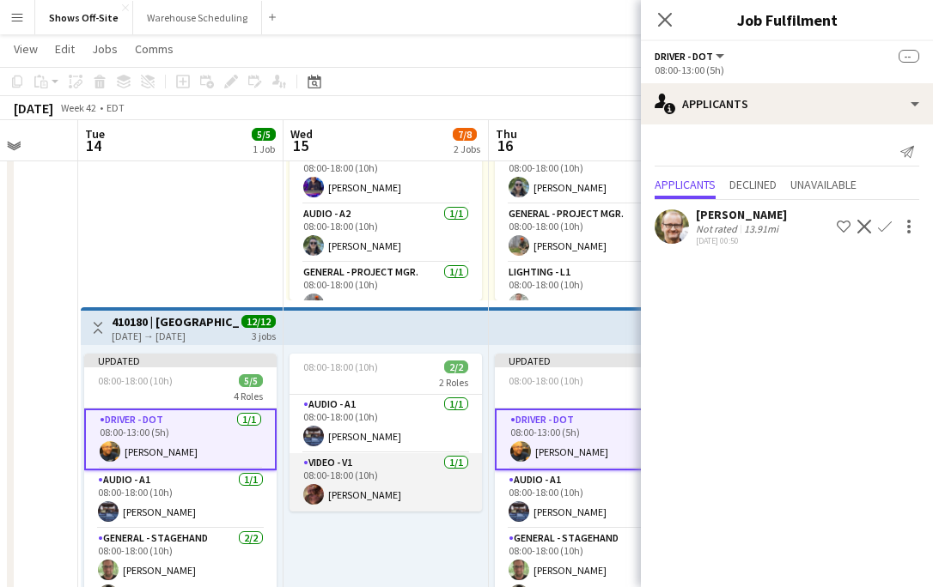
scroll to position [0, 562]
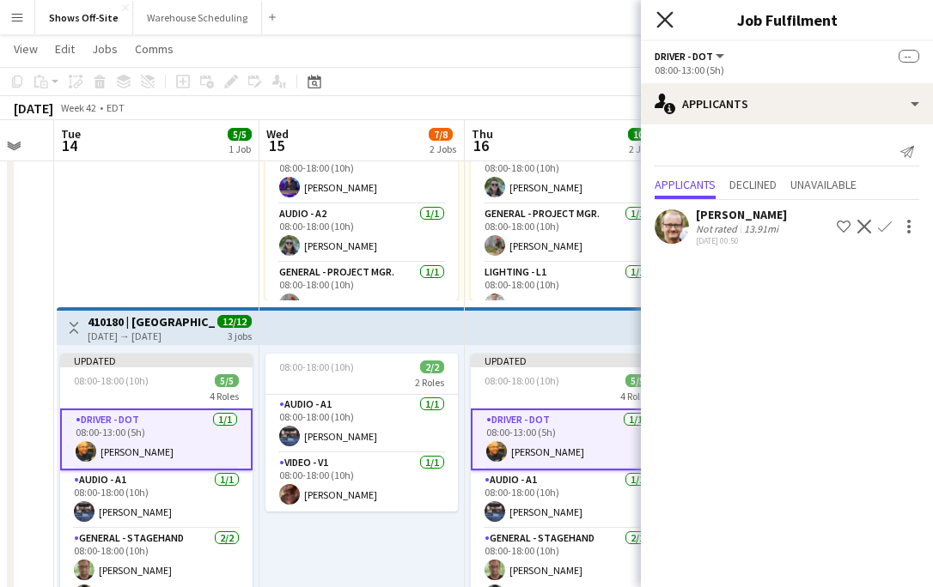
click at [665, 16] on icon "Close pop-in" at bounding box center [664, 19] width 16 height 16
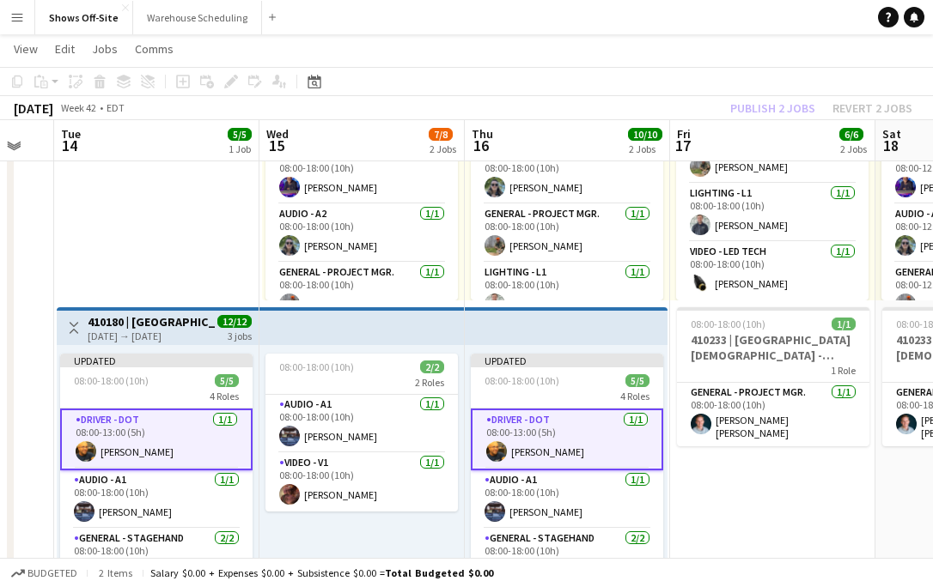
click at [761, 107] on div "Publish 2 jobs Revert 2 jobs" at bounding box center [820, 108] width 223 height 22
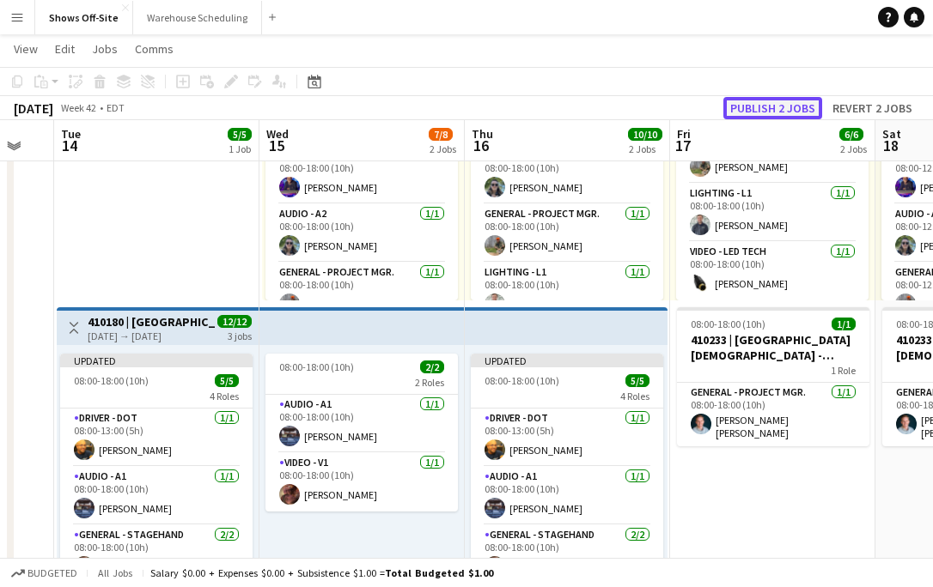
click at [761, 107] on button "Publish 2 jobs" at bounding box center [772, 108] width 99 height 22
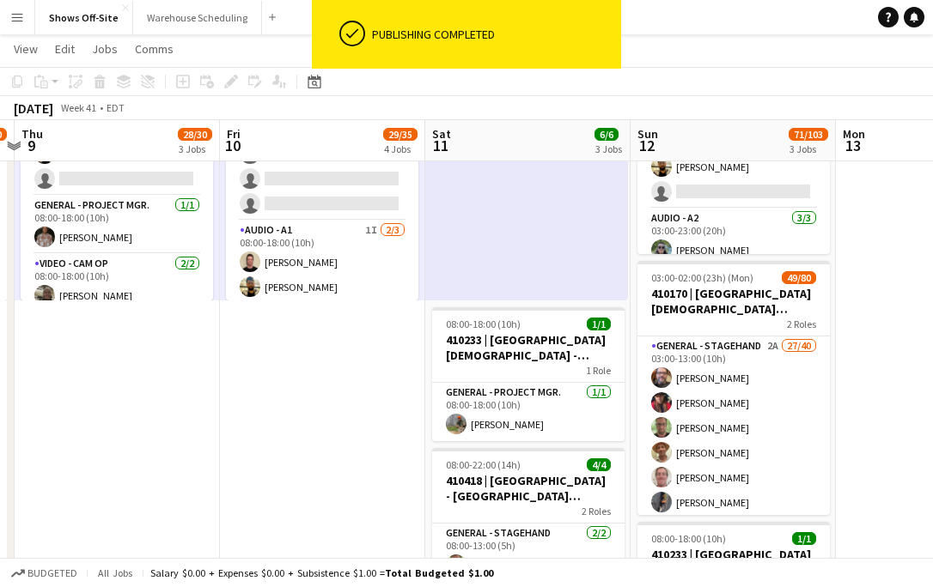
scroll to position [0, 606]
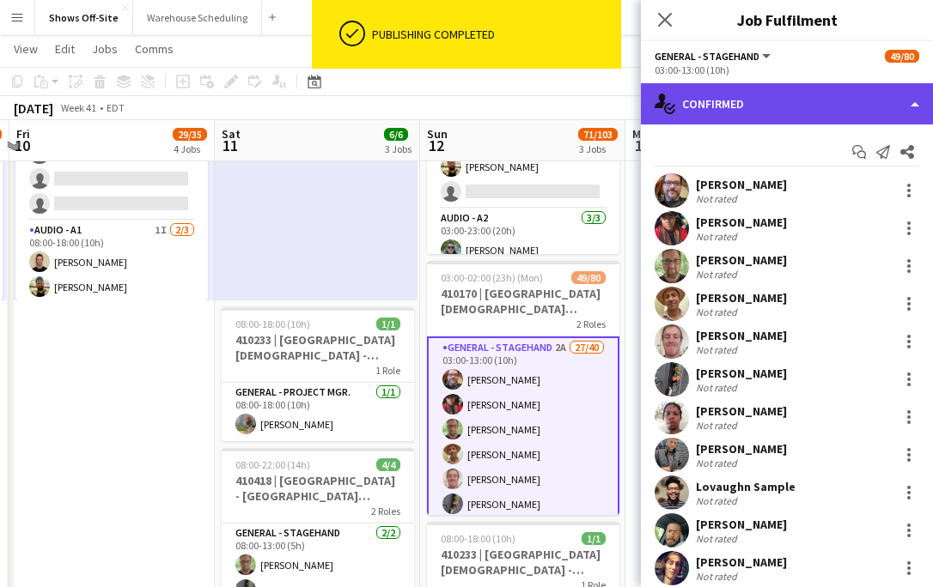
click at [764, 99] on div "single-neutral-actions-check-2 Confirmed" at bounding box center [787, 103] width 292 height 41
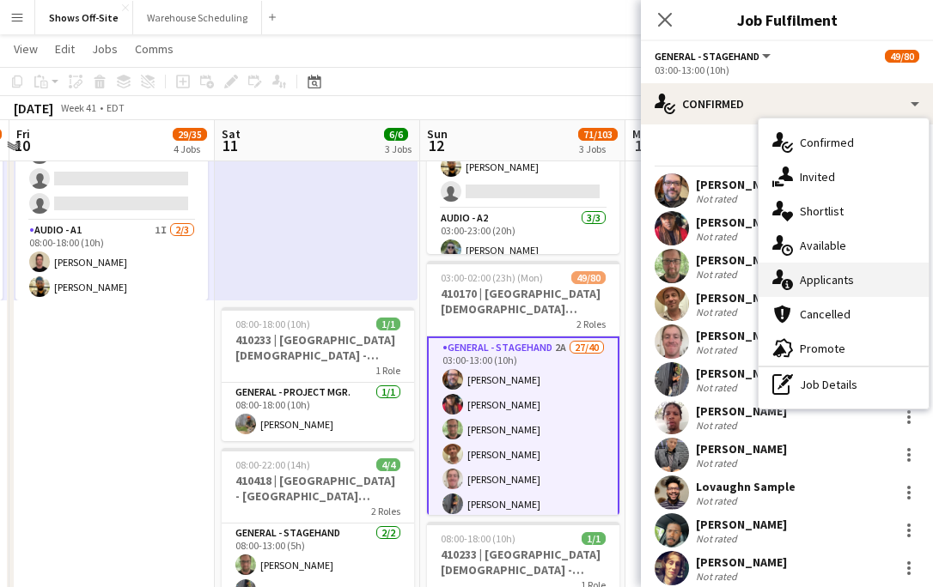
click at [822, 273] on div "single-neutral-actions-information Applicants" at bounding box center [843, 280] width 170 height 34
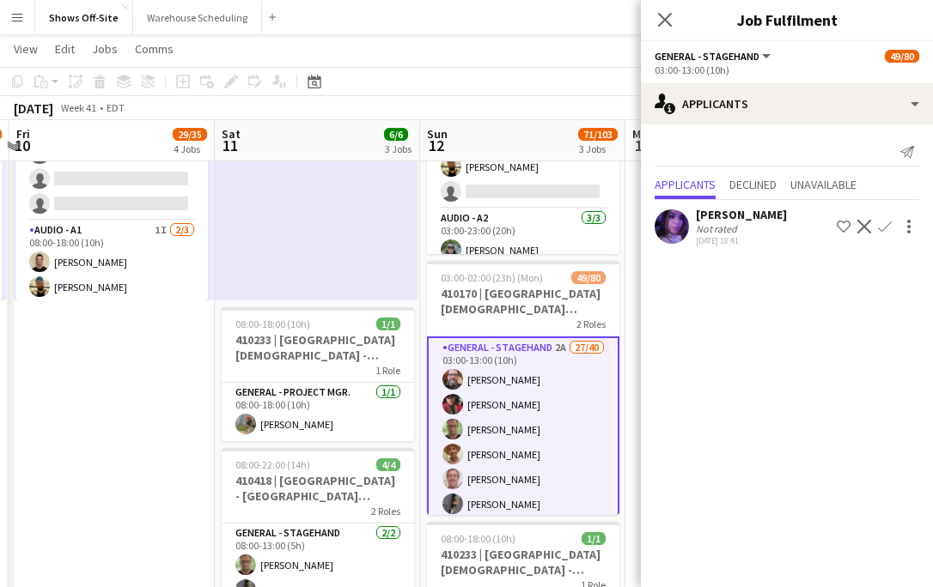
click at [893, 227] on button "Confirm" at bounding box center [884, 226] width 21 height 21
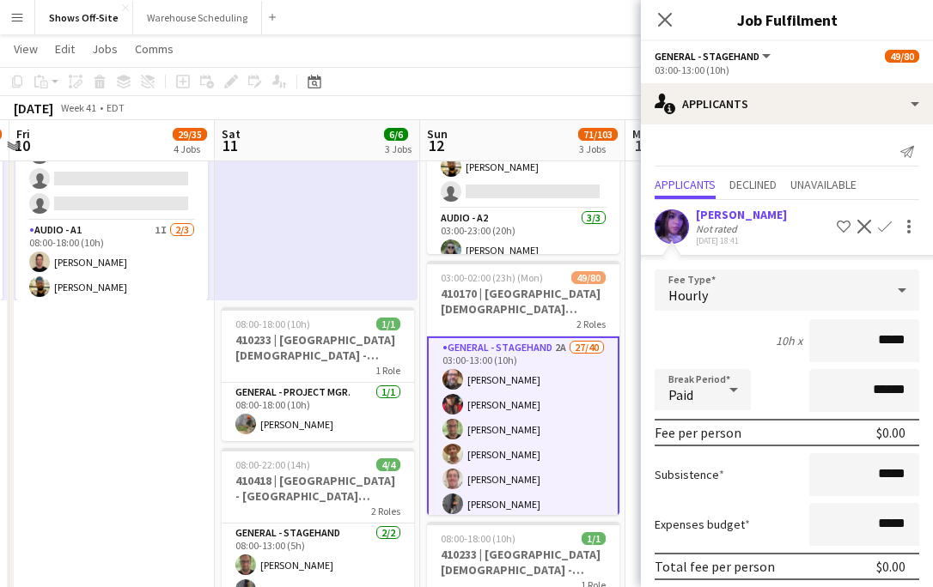
scroll to position [66, 0]
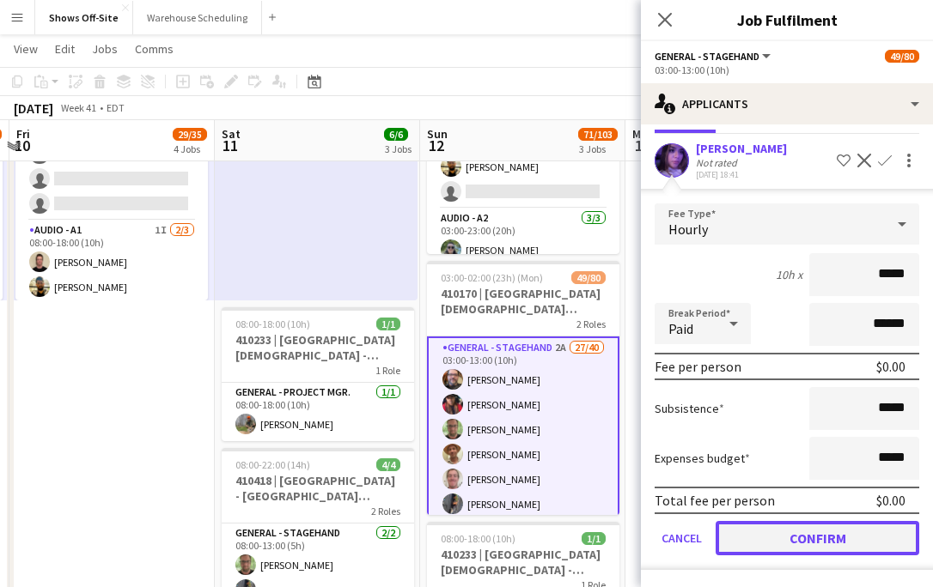
click at [835, 532] on button "Confirm" at bounding box center [817, 538] width 204 height 34
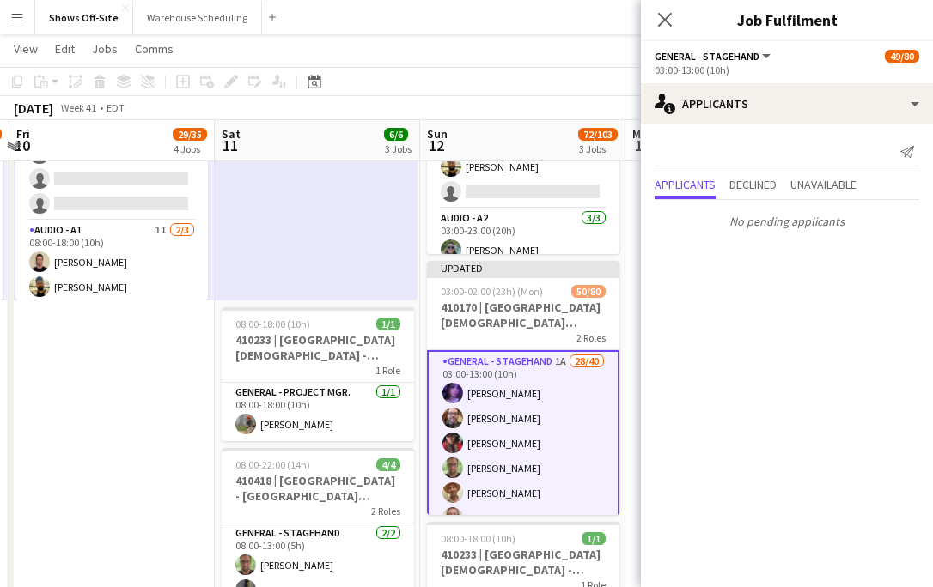
scroll to position [0, 0]
click at [660, 16] on icon "Close pop-in" at bounding box center [664, 19] width 16 height 16
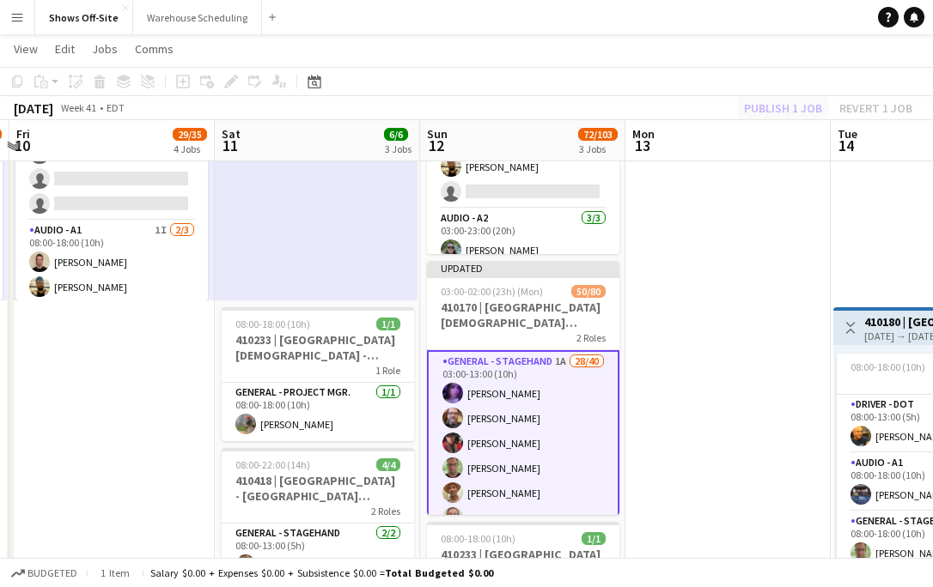
click at [759, 107] on div "Publish 1 job Revert 1 job" at bounding box center [828, 108] width 210 height 22
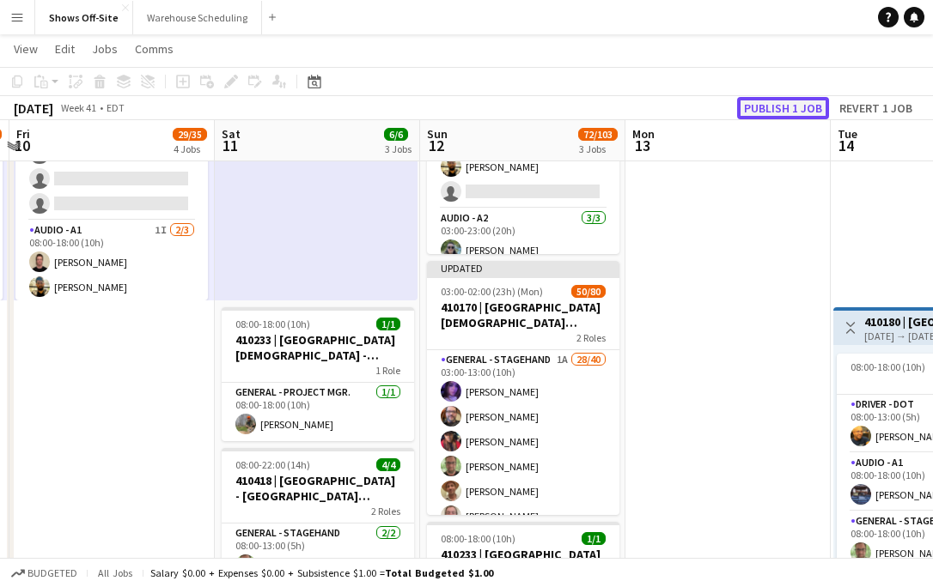
click at [760, 107] on button "Publish 1 job" at bounding box center [783, 108] width 92 height 22
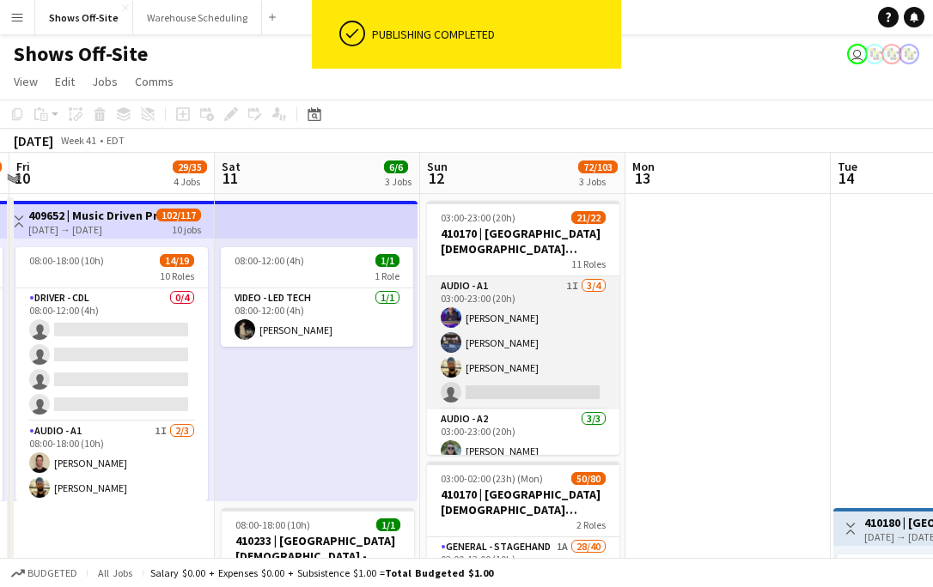
click at [574, 347] on app-card-role "Audio - A1 1I 3/4 03:00-23:00 (20h) Christopher Pou Travis Stoker Mike McCoy si…" at bounding box center [523, 343] width 192 height 133
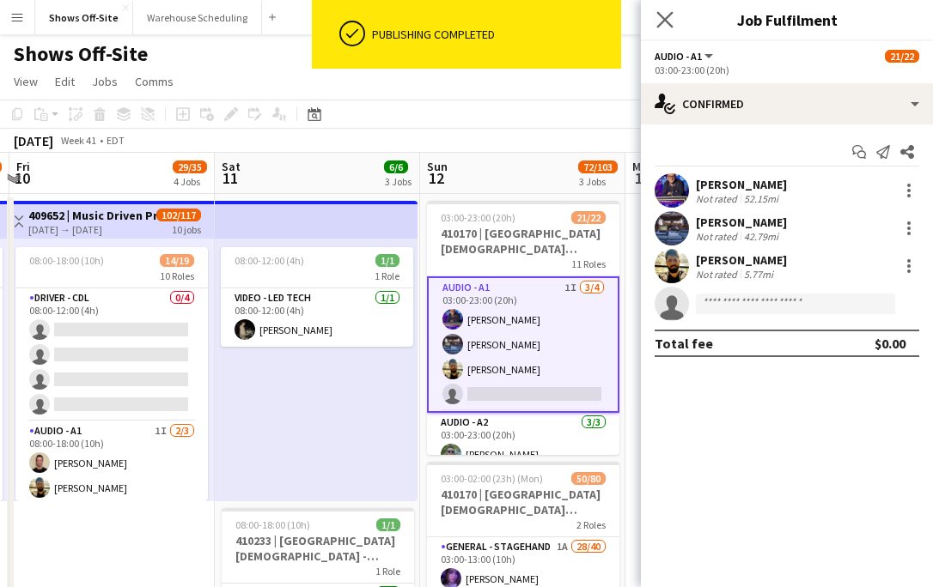
click at [667, 12] on app-icon "Close pop-in" at bounding box center [665, 20] width 25 height 25
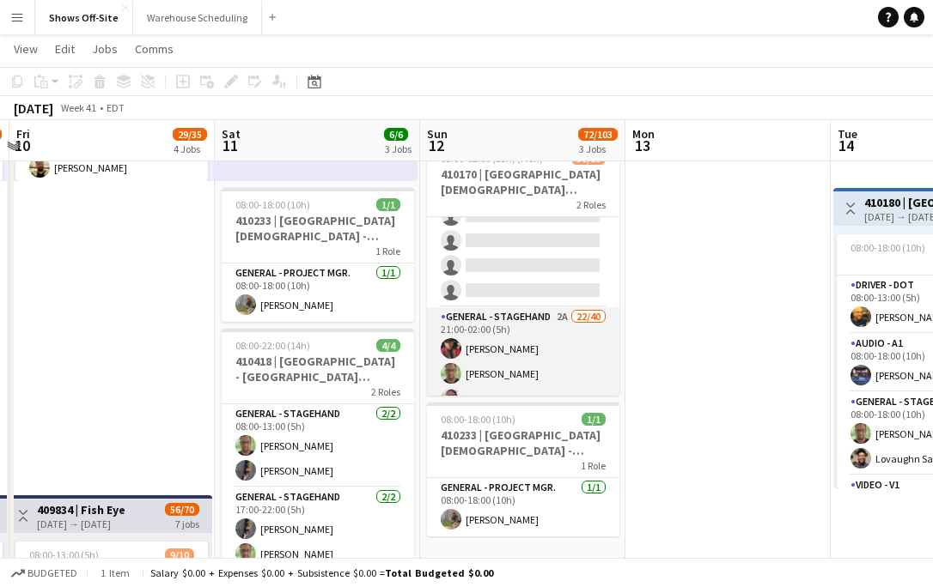
scroll to position [941, 0]
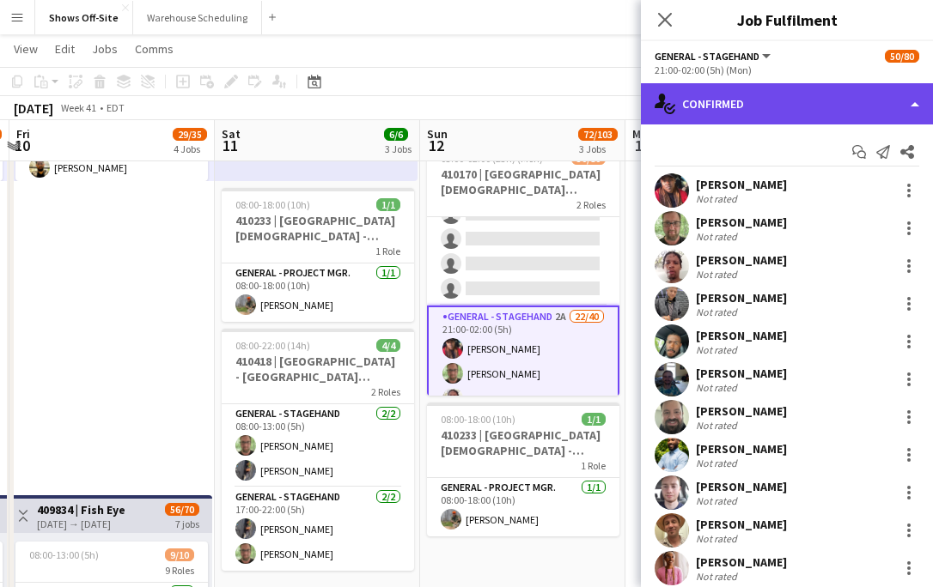
click at [755, 102] on div "single-neutral-actions-check-2 Confirmed" at bounding box center [787, 103] width 292 height 41
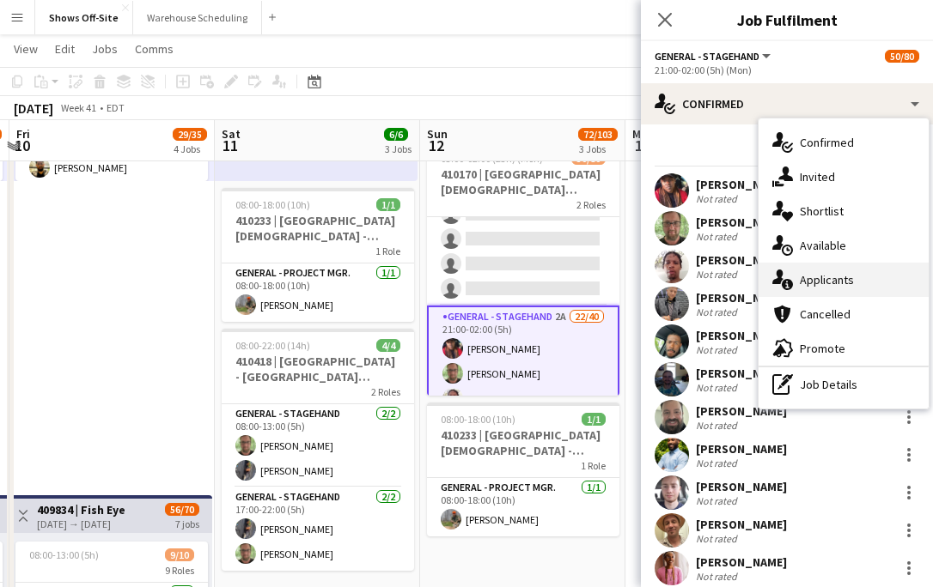
click at [817, 268] on div "single-neutral-actions-information Applicants" at bounding box center [843, 280] width 170 height 34
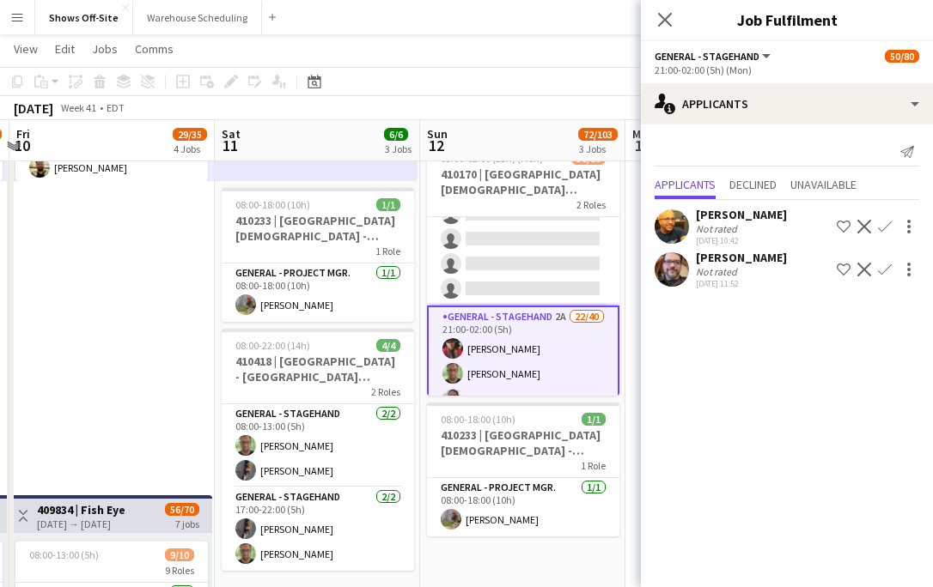
click at [885, 219] on button "Confirm" at bounding box center [884, 226] width 21 height 21
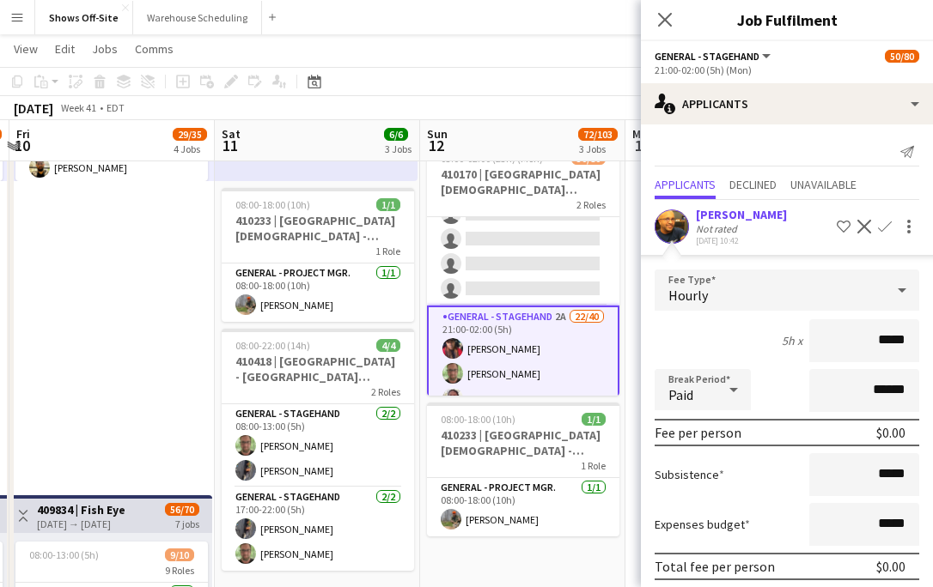
scroll to position [109, 0]
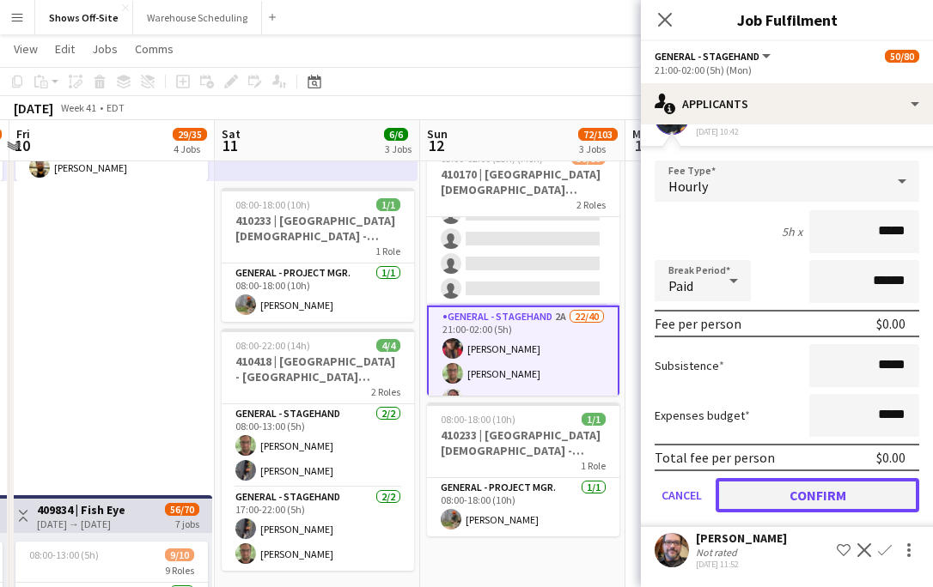
click at [831, 491] on button "Confirm" at bounding box center [817, 495] width 204 height 34
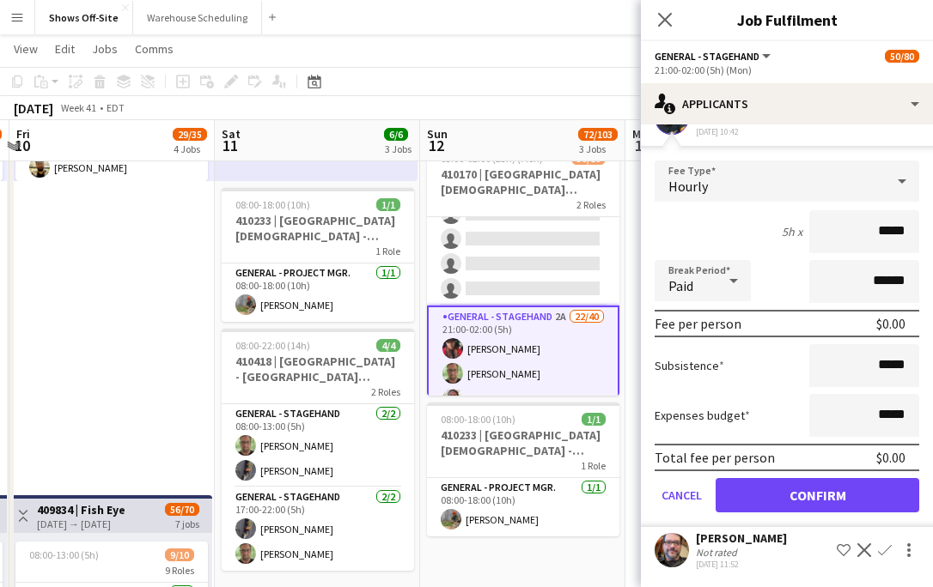
scroll to position [0, 0]
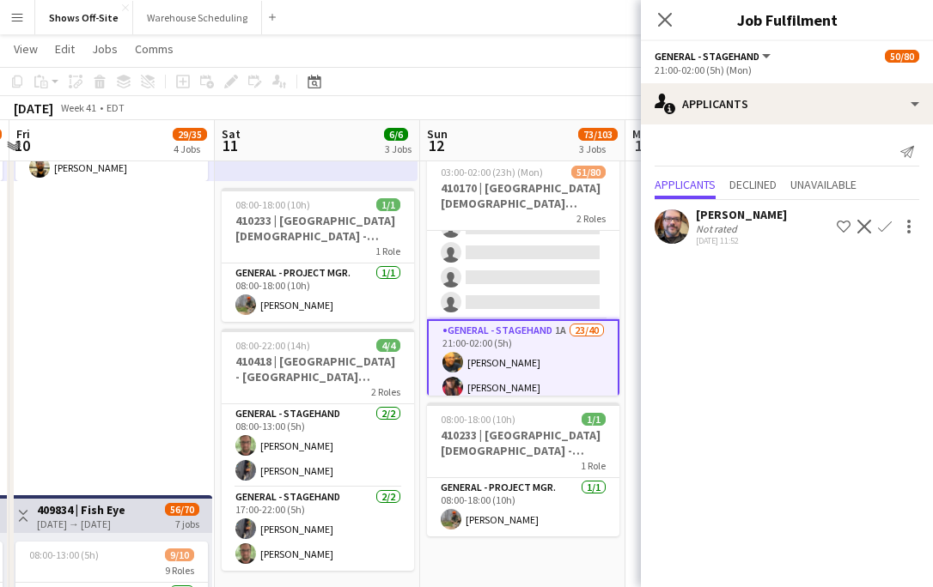
click at [889, 228] on app-icon "Confirm" at bounding box center [885, 227] width 14 height 14
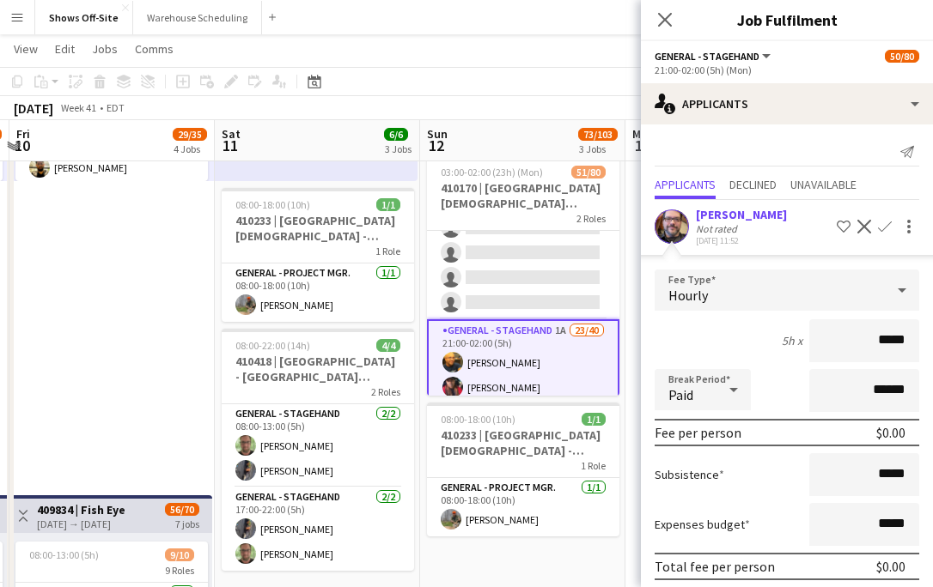
scroll to position [66, 0]
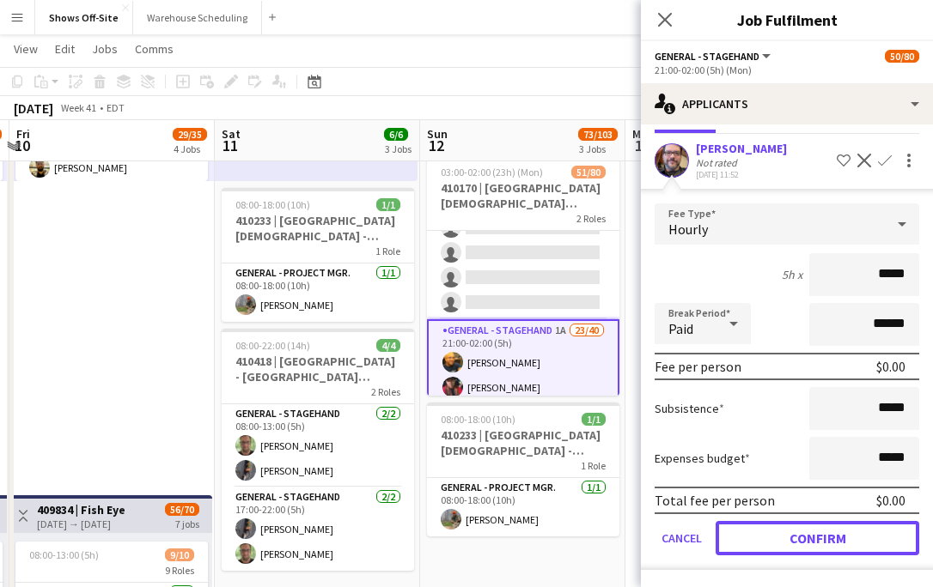
click at [833, 530] on button "Confirm" at bounding box center [817, 538] width 204 height 34
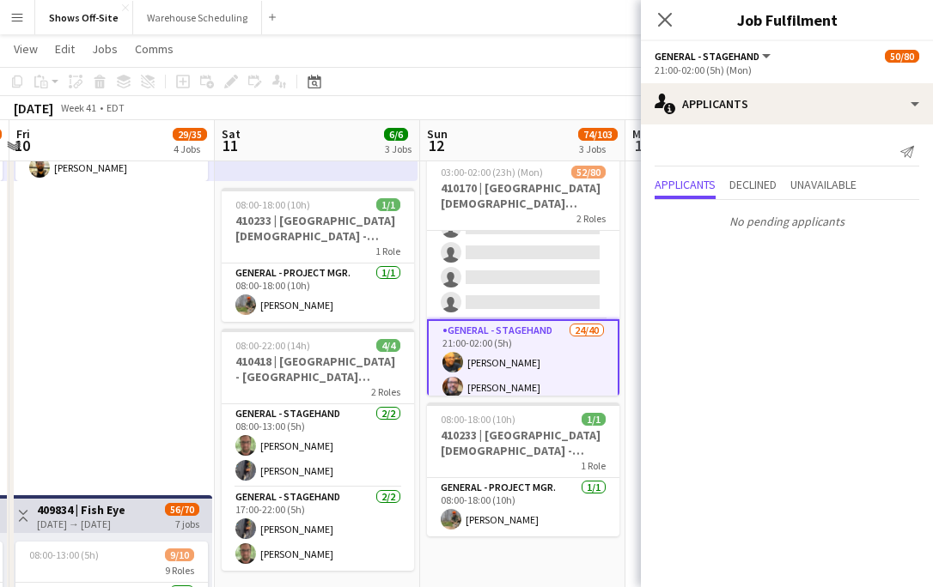
scroll to position [0, 0]
click at [661, 20] on icon "Close pop-in" at bounding box center [664, 19] width 16 height 16
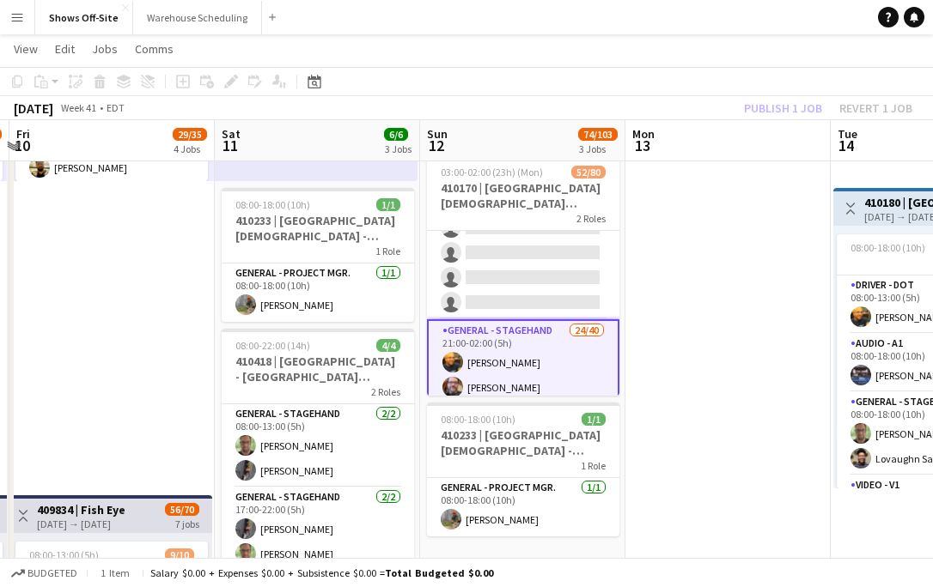
click at [802, 119] on div "Publish 1 job Revert 1 job" at bounding box center [828, 108] width 210 height 22
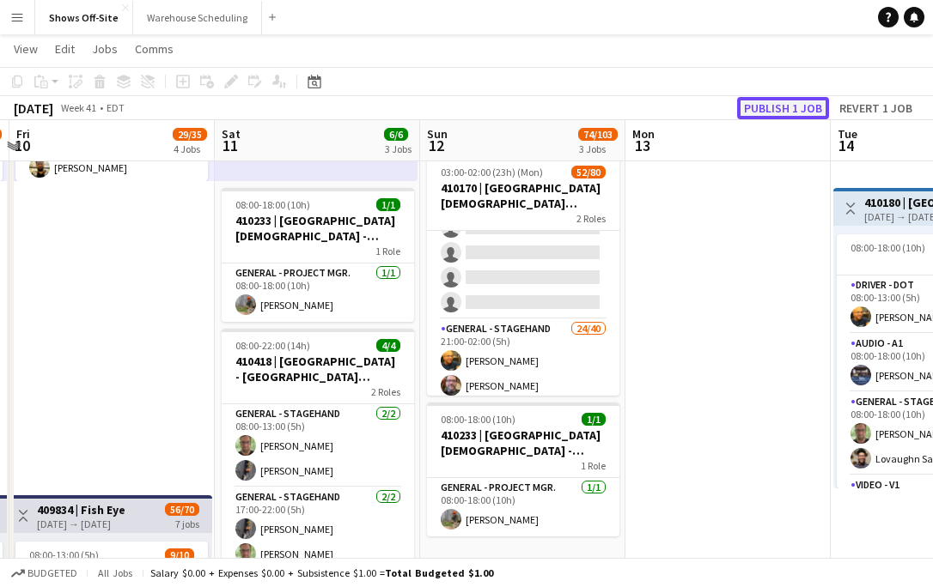
click at [794, 109] on button "Publish 1 job" at bounding box center [783, 108] width 92 height 22
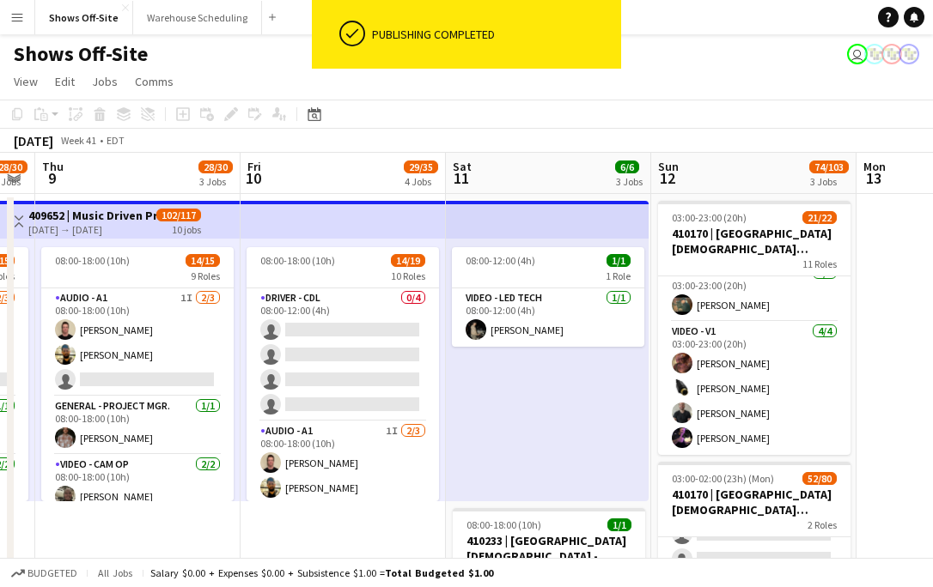
scroll to position [0, 348]
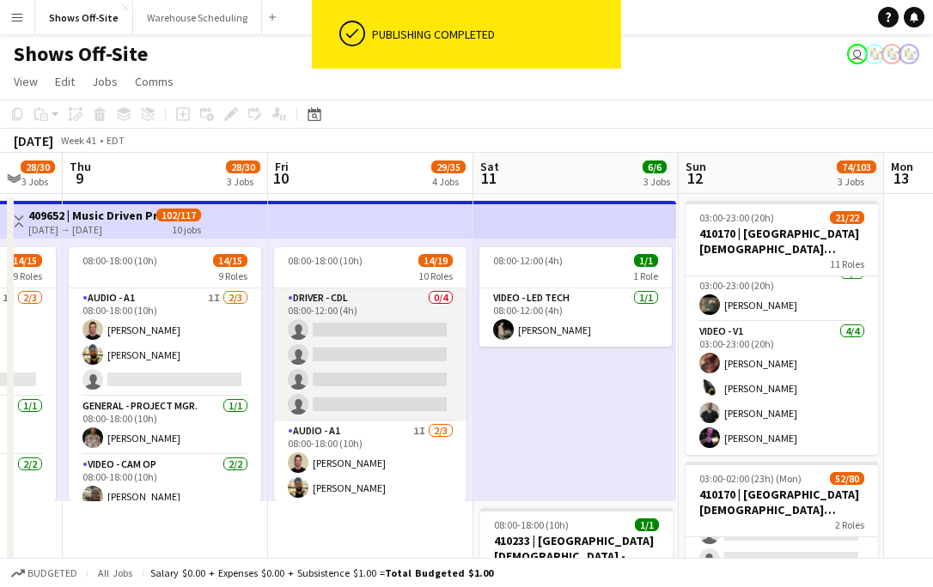
click at [444, 354] on app-card-role "Driver - CDL 0/4 08:00-12:00 (4h) single-neutral-actions single-neutral-actions…" at bounding box center [370, 355] width 192 height 133
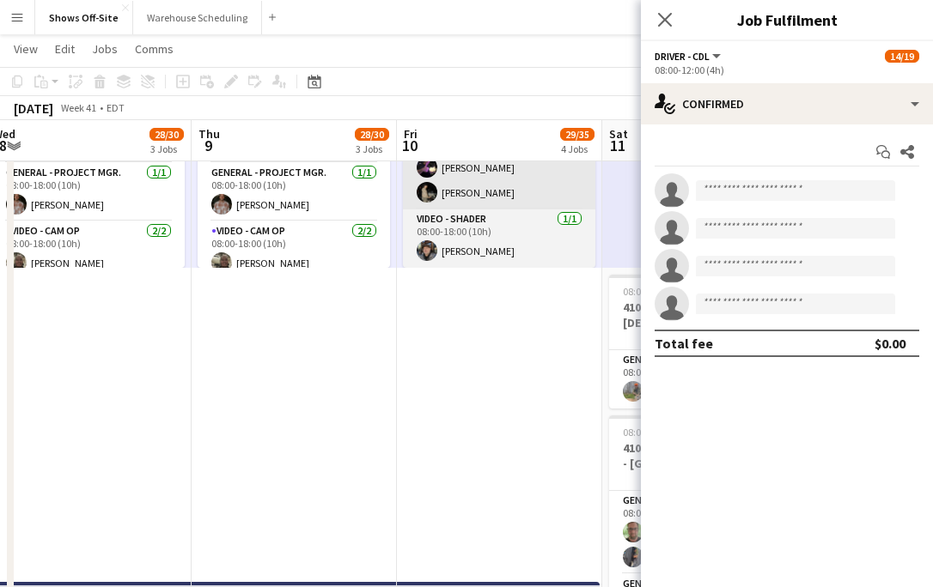
scroll to position [0, 0]
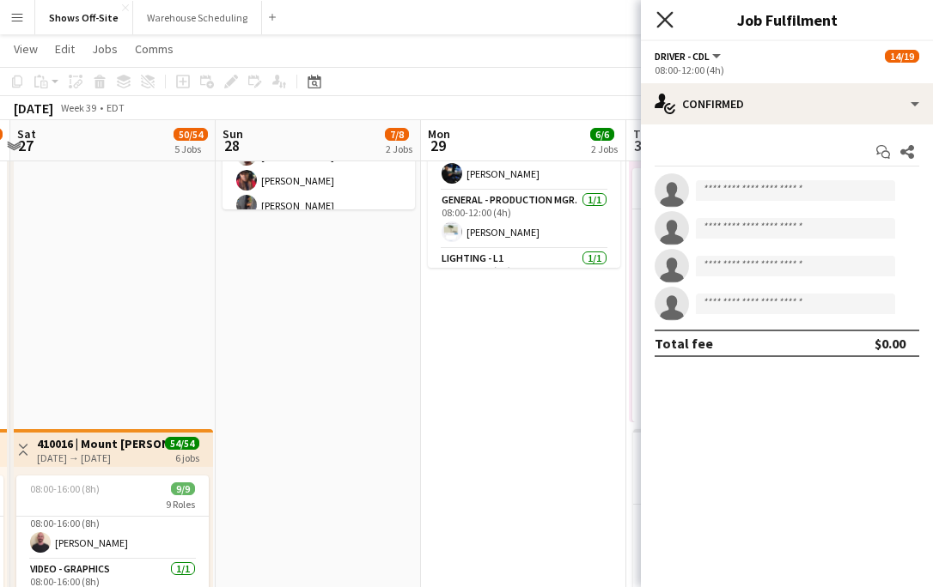
click at [664, 13] on icon "Close pop-in" at bounding box center [664, 19] width 16 height 16
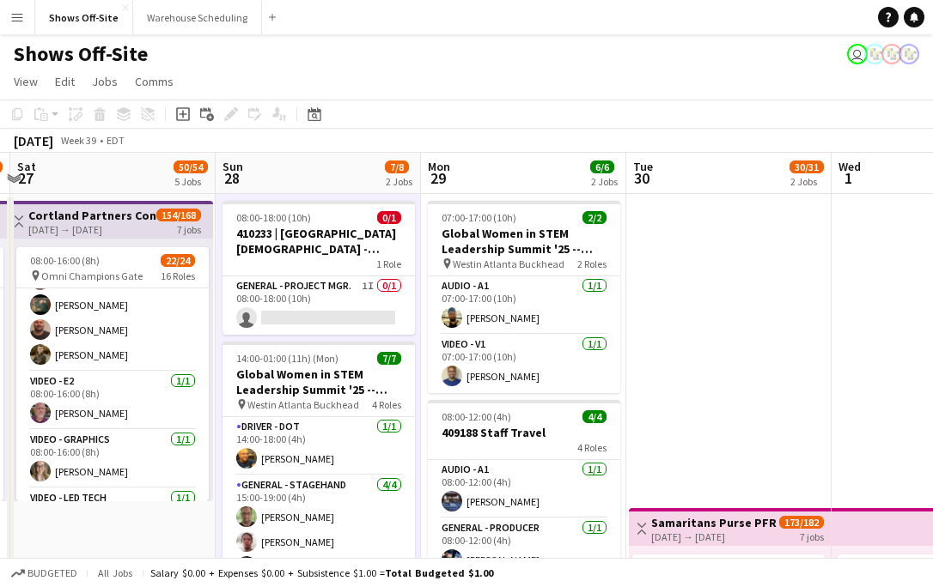
scroll to position [3, 0]
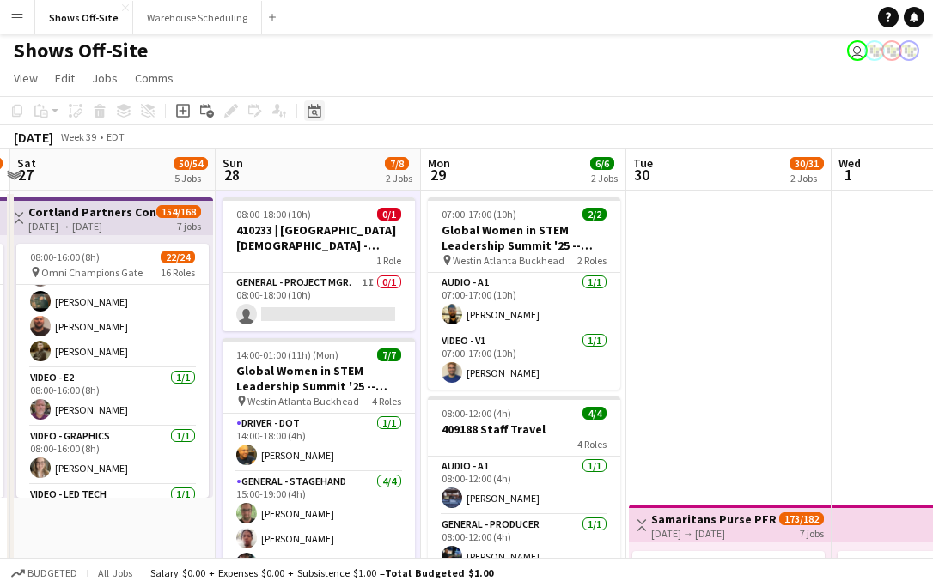
click at [324, 112] on div "Date picker AUG 2025 AUG 2025 Monday M Tuesday T Wednesday W Thursday T Friday …" at bounding box center [308, 110] width 39 height 21
click at [323, 121] on app-toolbar "Copy Paste Paste Command V Paste with crew Command Shift V Paste linked Job Del…" at bounding box center [466, 110] width 933 height 29
click at [310, 113] on icon "Date picker" at bounding box center [314, 111] width 14 height 14
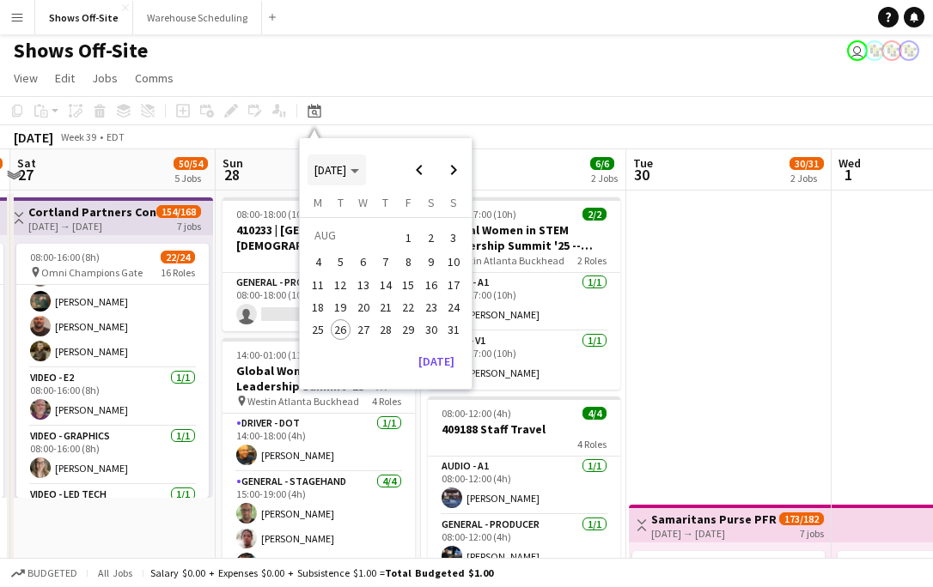
drag, startPoint x: 309, startPoint y: 112, endPoint x: 340, endPoint y: 188, distance: 82.5
click at [311, 118] on div "Date picker" at bounding box center [314, 110] width 21 height 21
click at [441, 368] on button "[DATE]" at bounding box center [436, 361] width 50 height 27
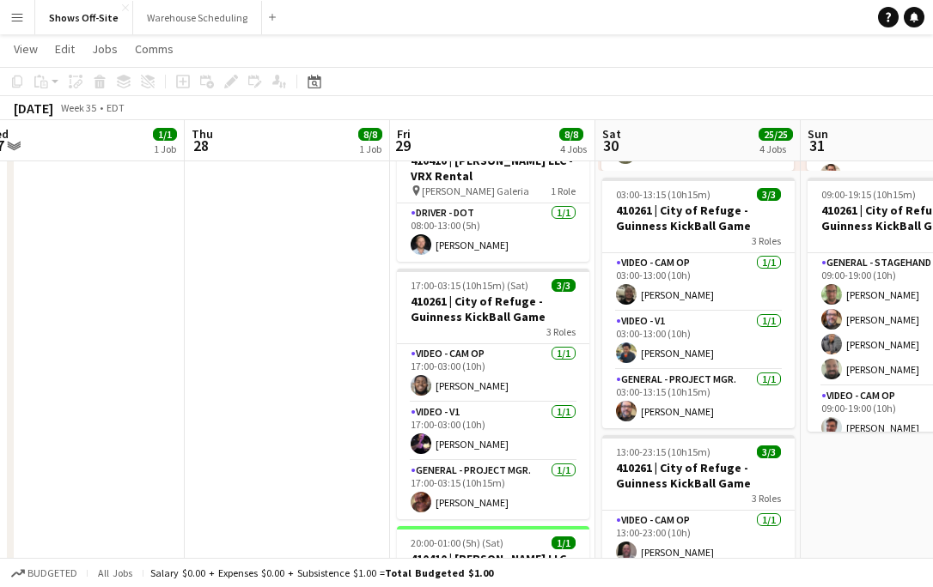
scroll to position [330, 0]
